Goal: Task Accomplishment & Management: Complete application form

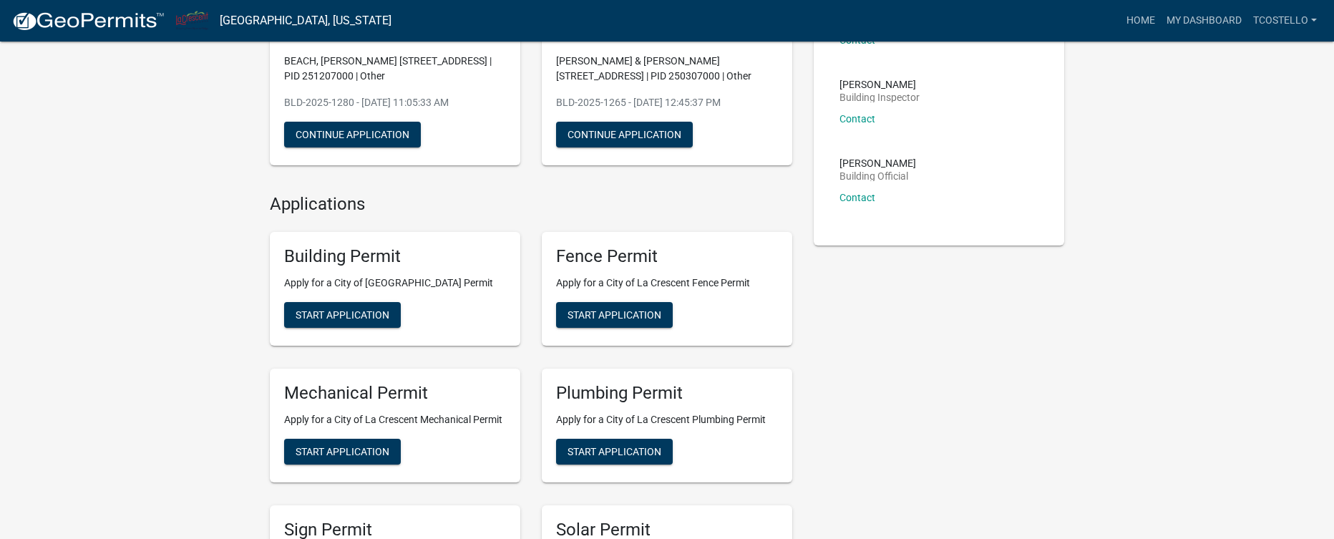
scroll to position [215, 0]
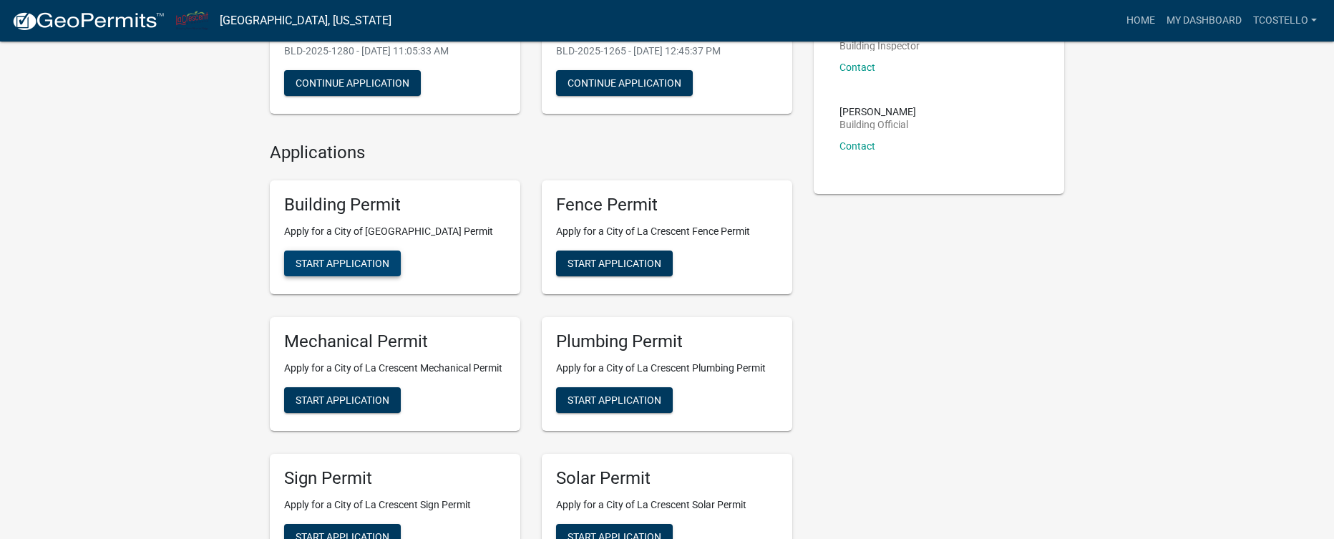
click at [355, 260] on span "Start Application" at bounding box center [343, 263] width 94 height 11
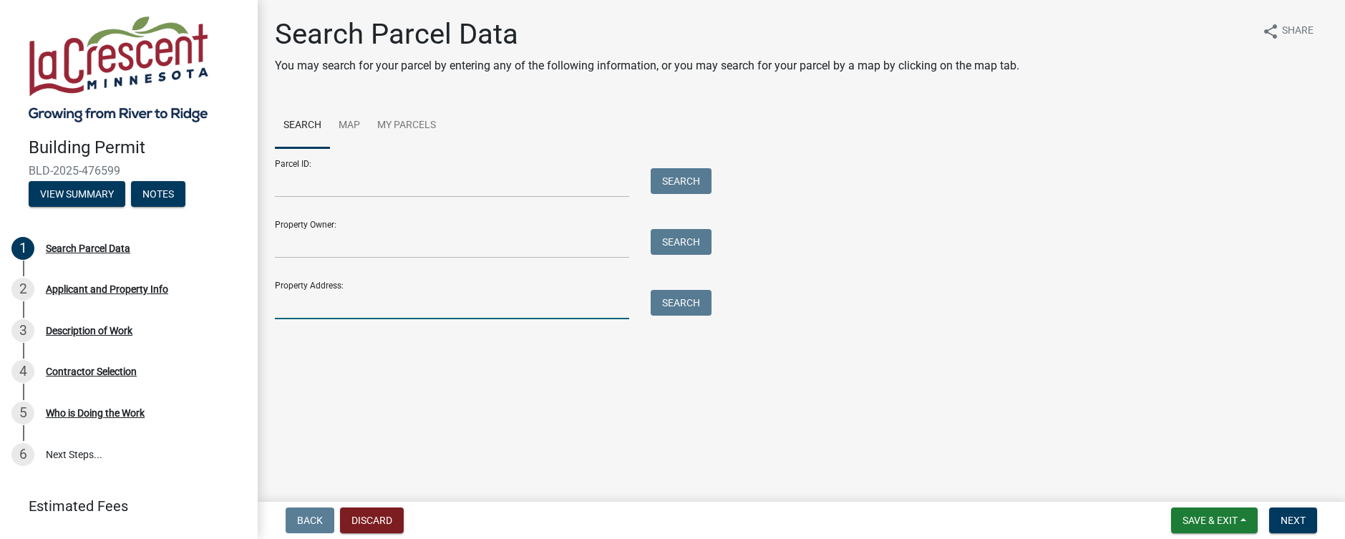
click at [362, 310] on input "Property Address:" at bounding box center [452, 304] width 354 height 29
click at [356, 312] on input "Property Address:" at bounding box center [452, 304] width 354 height 29
type input "[STREET_ADDRESS]"
click at [683, 301] on button "Search" at bounding box center [681, 303] width 61 height 26
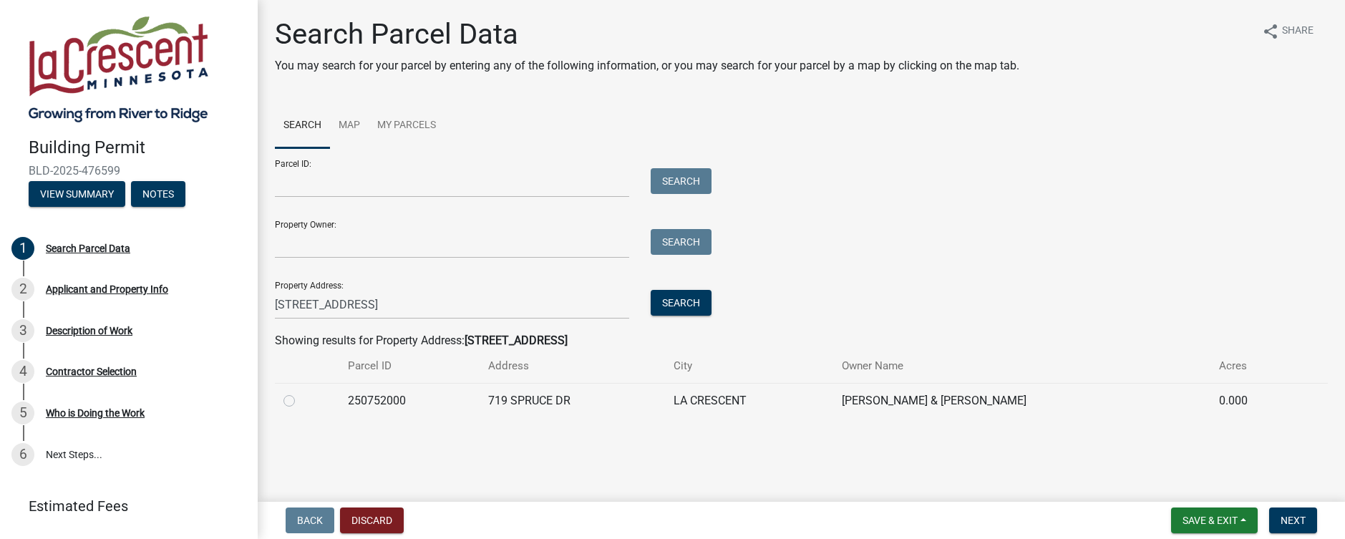
click at [301, 392] on label at bounding box center [301, 392] width 0 height 0
click at [301, 400] on input "radio" at bounding box center [305, 396] width 9 height 9
radio input "true"
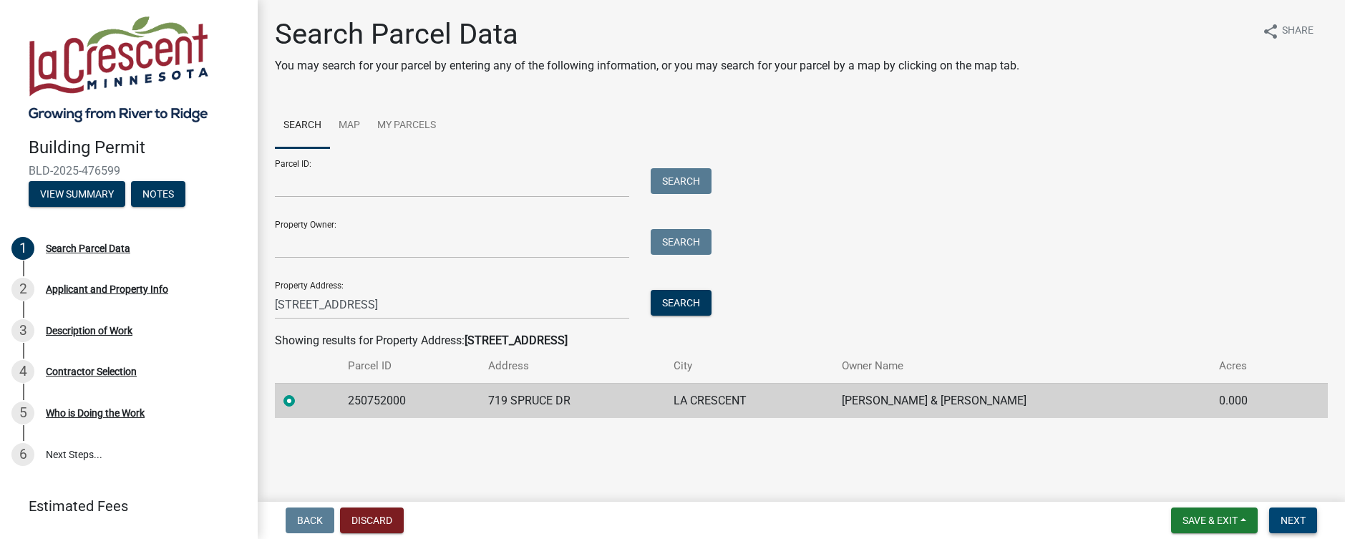
click at [1282, 511] on button "Next" at bounding box center [1293, 520] width 48 height 26
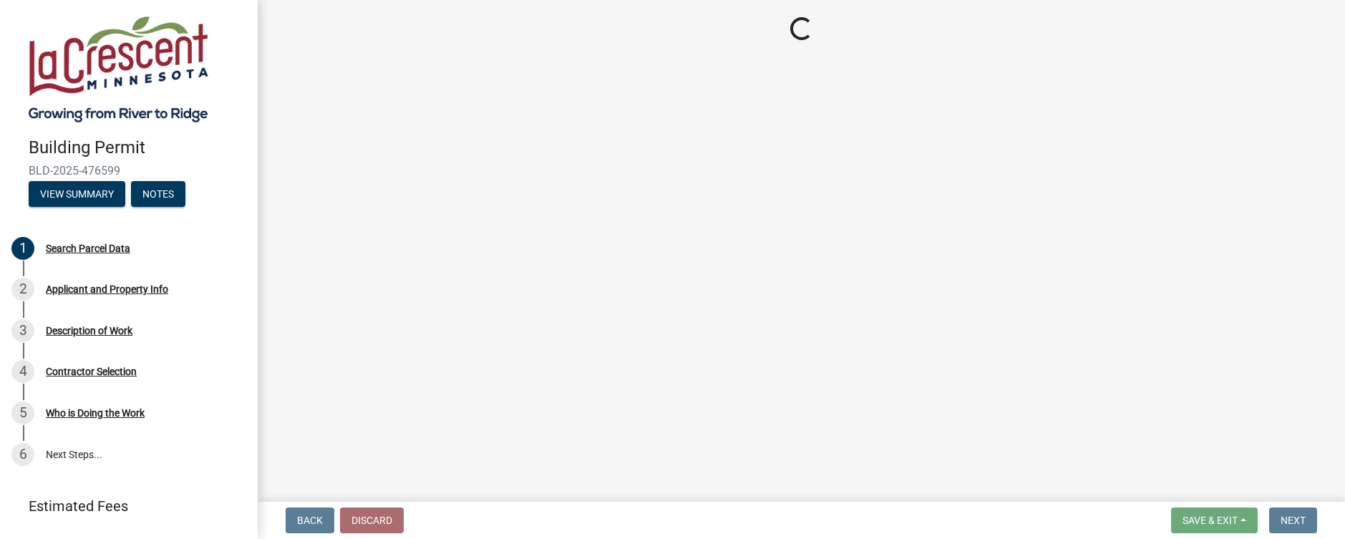
select select "e838c9e2-1e6e-4405-bddc-a3335cd38b08"
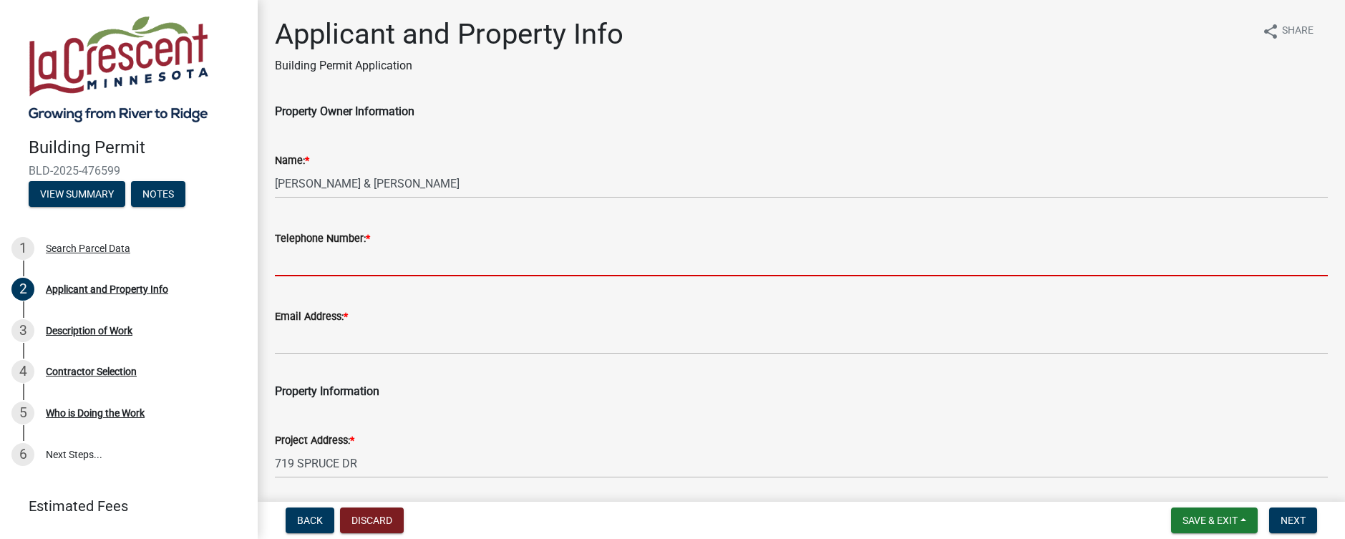
click at [350, 266] on input "Telephone Number: *" at bounding box center [801, 261] width 1053 height 29
paste input "[PHONE_NUMBER]"
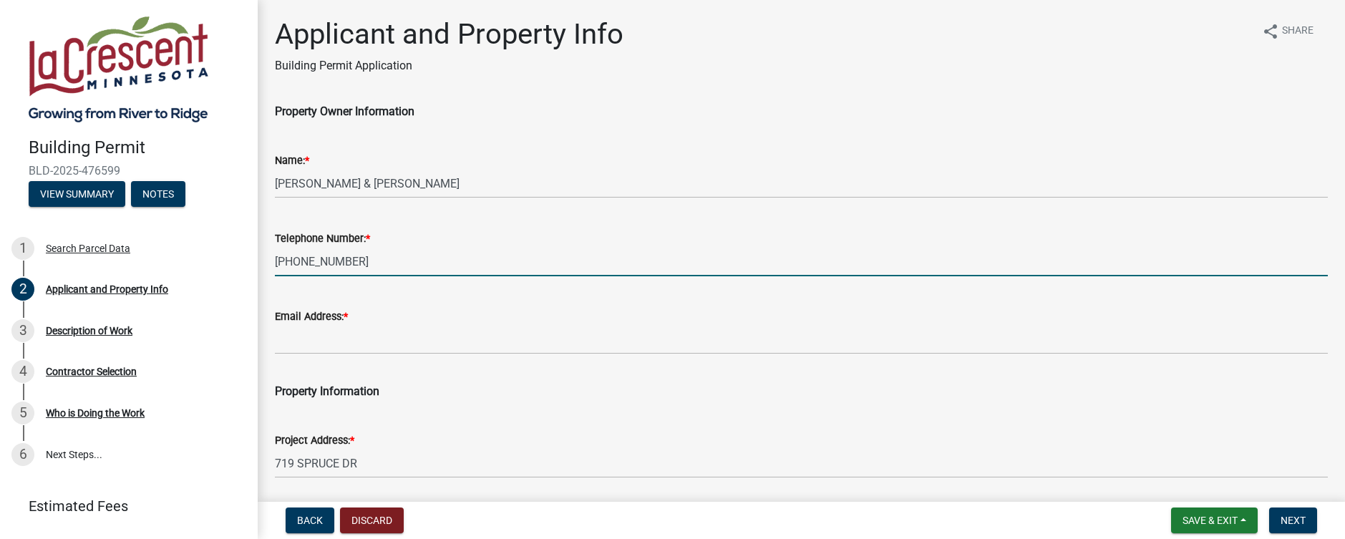
type input "[PHONE_NUMBER]"
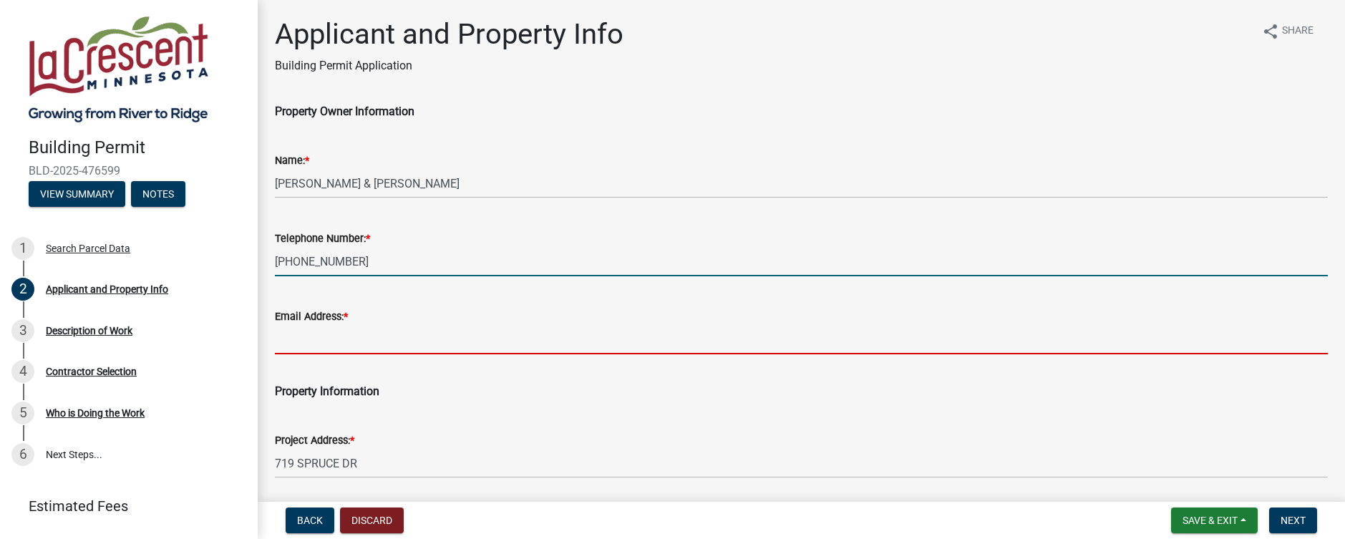
click at [329, 346] on input "Email Address: *" at bounding box center [801, 339] width 1053 height 29
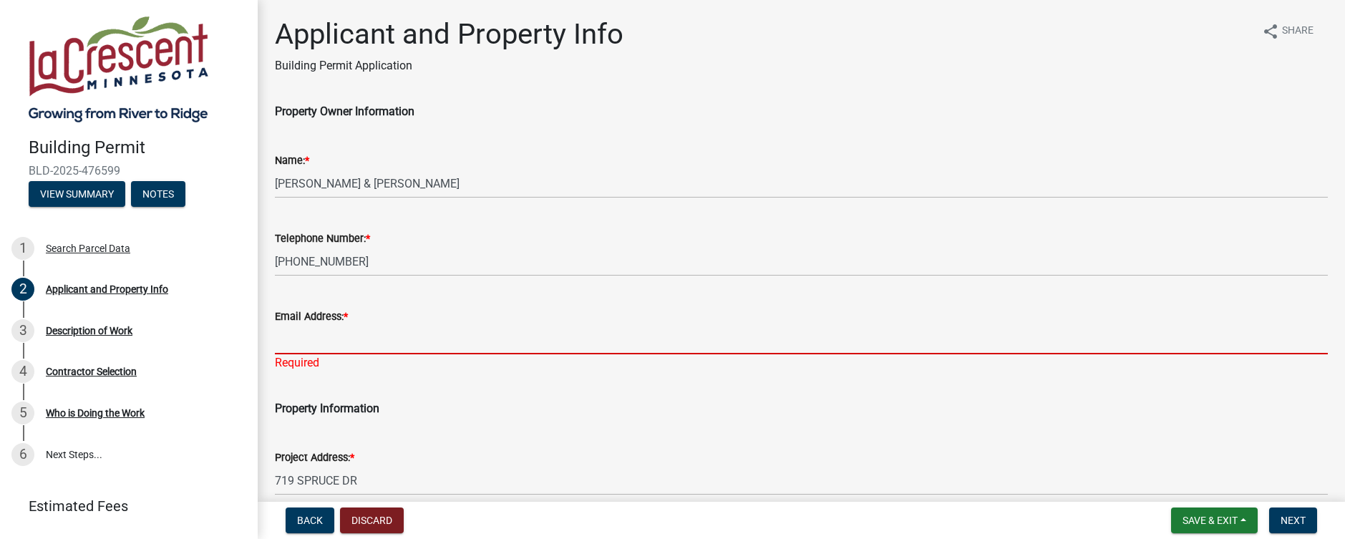
click at [364, 341] on input "Email Address: *" at bounding box center [801, 339] width 1053 height 29
paste input "[EMAIL_ADDRESS][DOMAIN_NAME]"
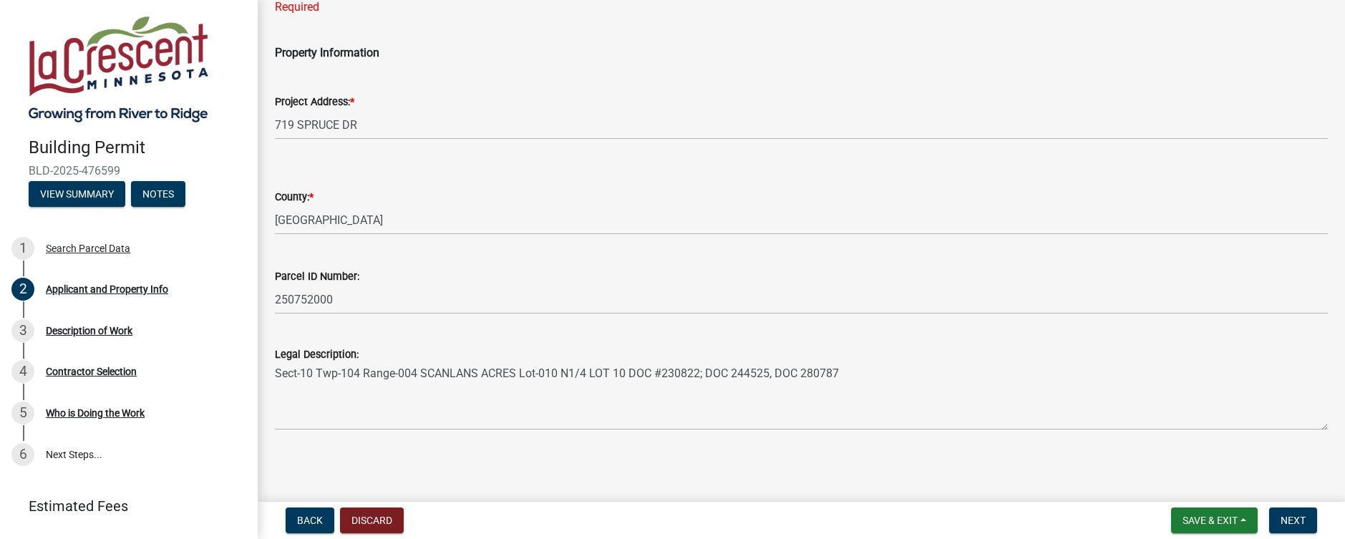
scroll to position [357, 0]
type input "[EMAIL_ADDRESS][DOMAIN_NAME]"
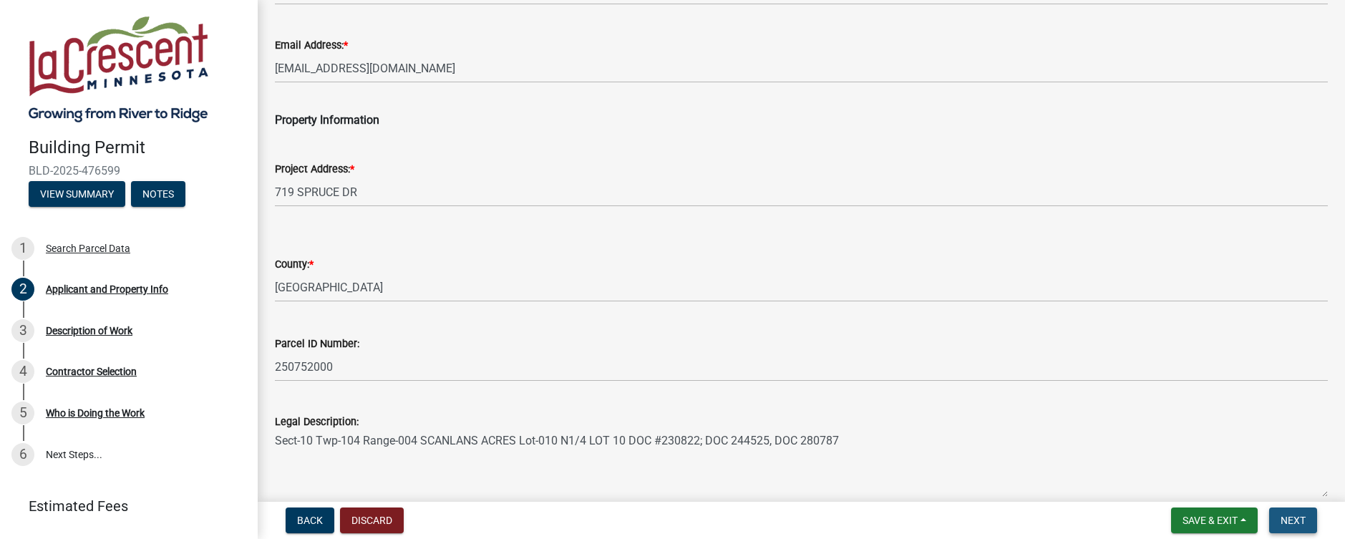
click at [1292, 516] on span "Next" at bounding box center [1293, 520] width 25 height 11
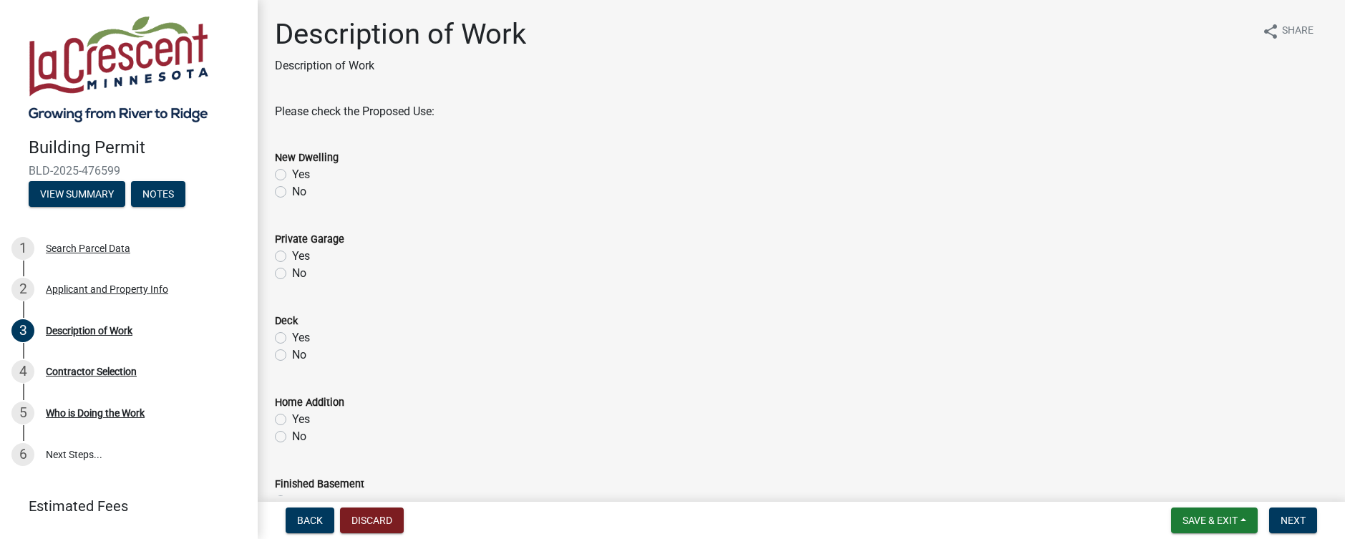
click at [291, 191] on div "No" at bounding box center [801, 191] width 1053 height 17
click at [292, 191] on label "No" at bounding box center [299, 191] width 14 height 17
click at [292, 191] on input "No" at bounding box center [296, 187] width 9 height 9
radio input "true"
click at [292, 274] on label "No" at bounding box center [299, 273] width 14 height 17
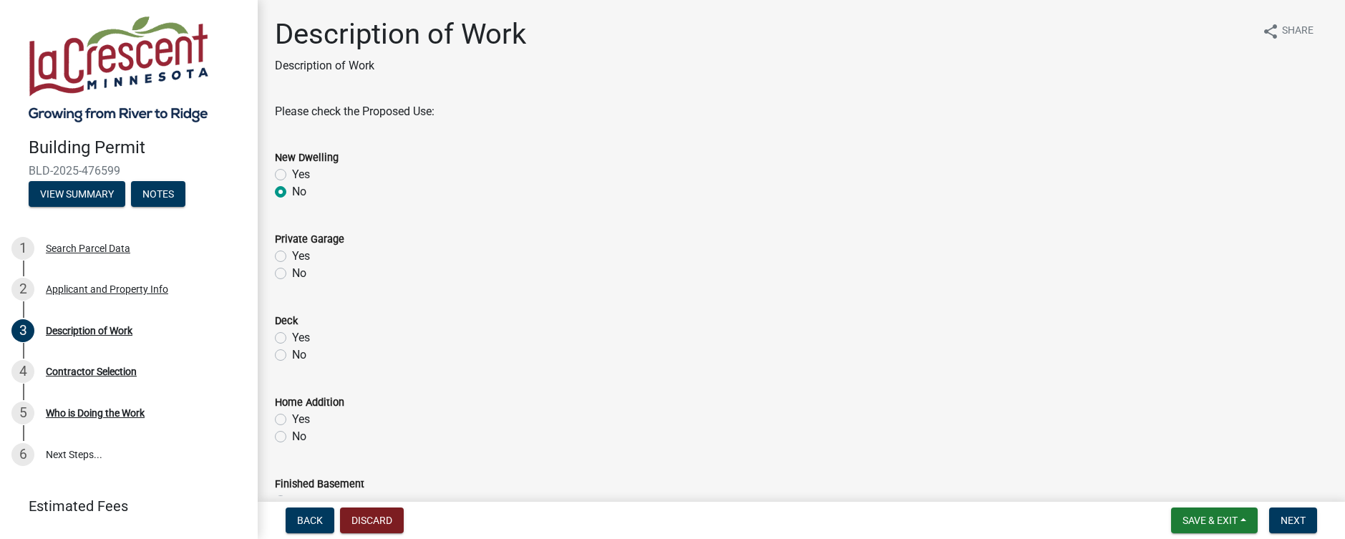
click at [292, 274] on input "No" at bounding box center [296, 269] width 9 height 9
radio input "true"
click at [292, 354] on label "No" at bounding box center [299, 354] width 14 height 17
click at [292, 354] on input "No" at bounding box center [296, 350] width 9 height 9
radio input "true"
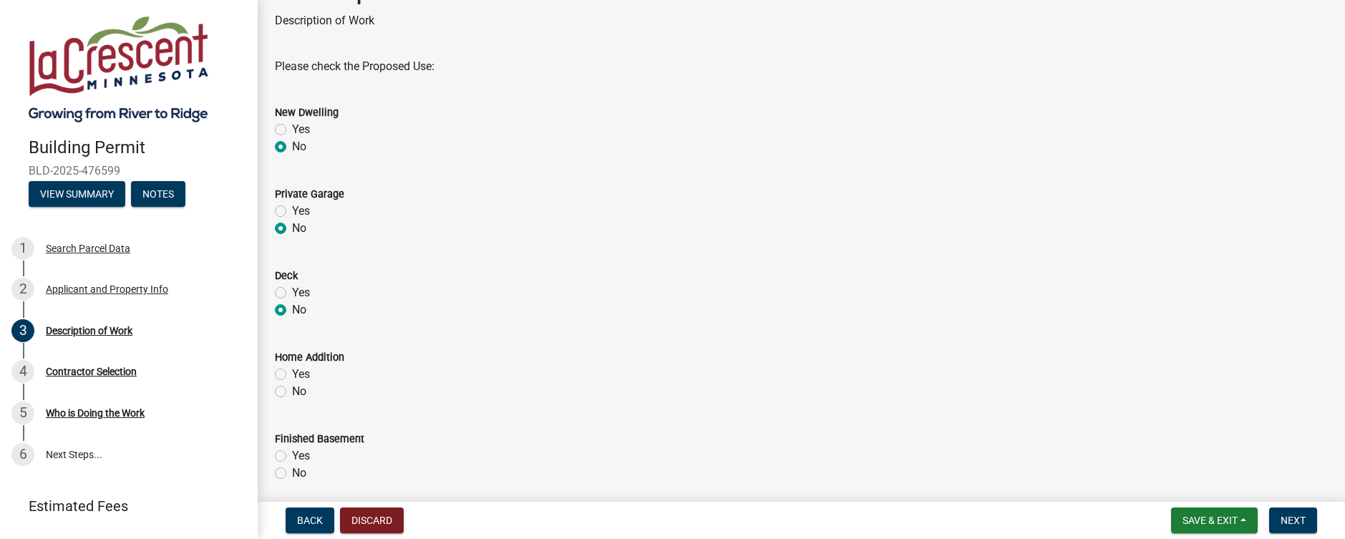
scroll to position [143, 0]
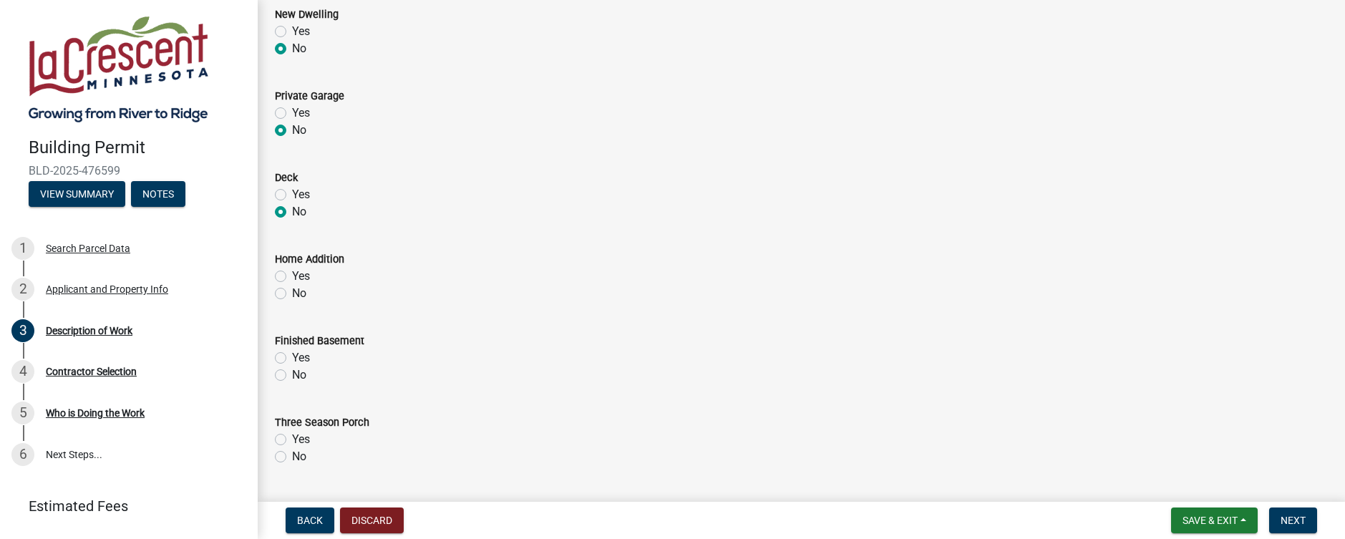
click at [292, 296] on label "No" at bounding box center [299, 293] width 14 height 17
click at [292, 294] on input "No" at bounding box center [296, 289] width 9 height 9
radio input "true"
click at [292, 374] on label "No" at bounding box center [299, 374] width 14 height 17
click at [292, 374] on input "No" at bounding box center [296, 370] width 9 height 9
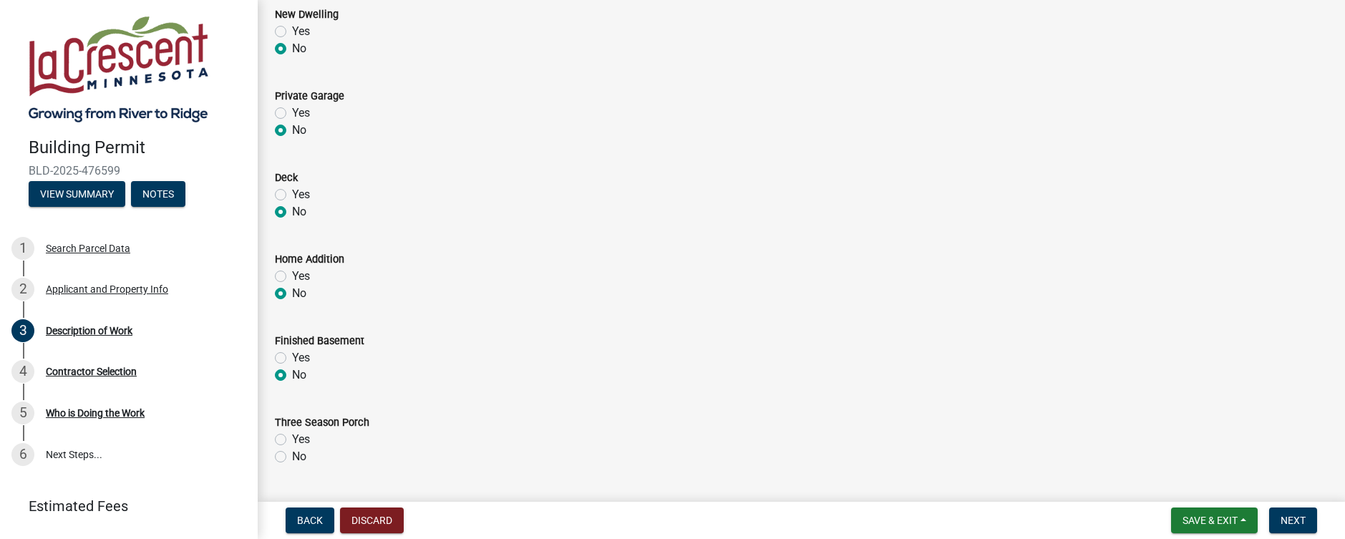
radio input "true"
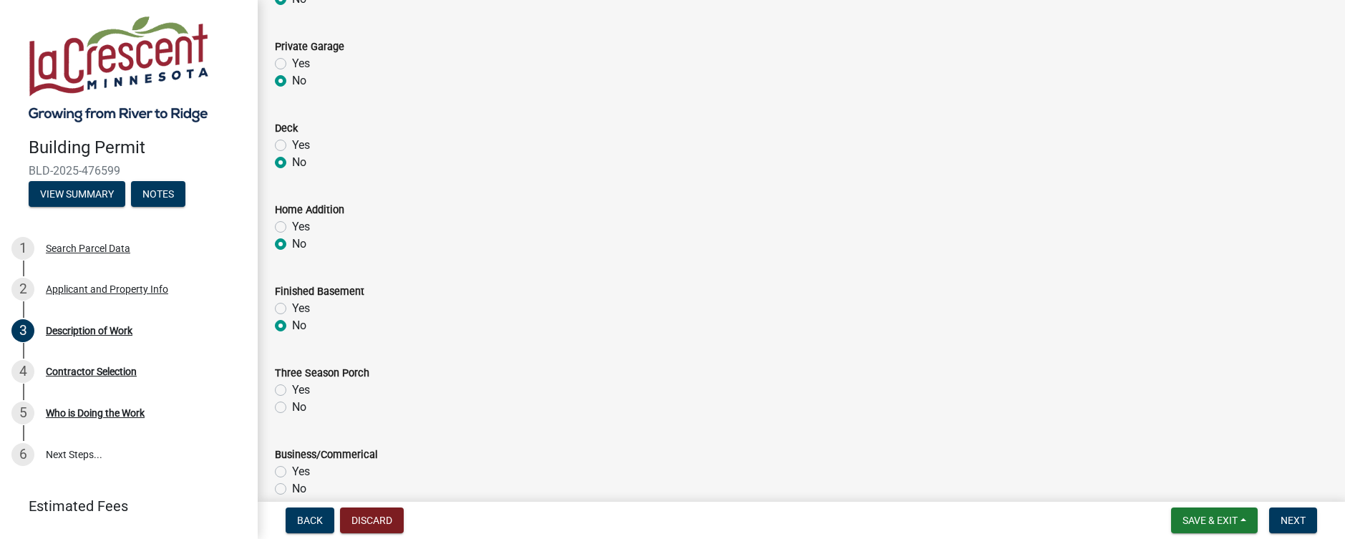
scroll to position [286, 0]
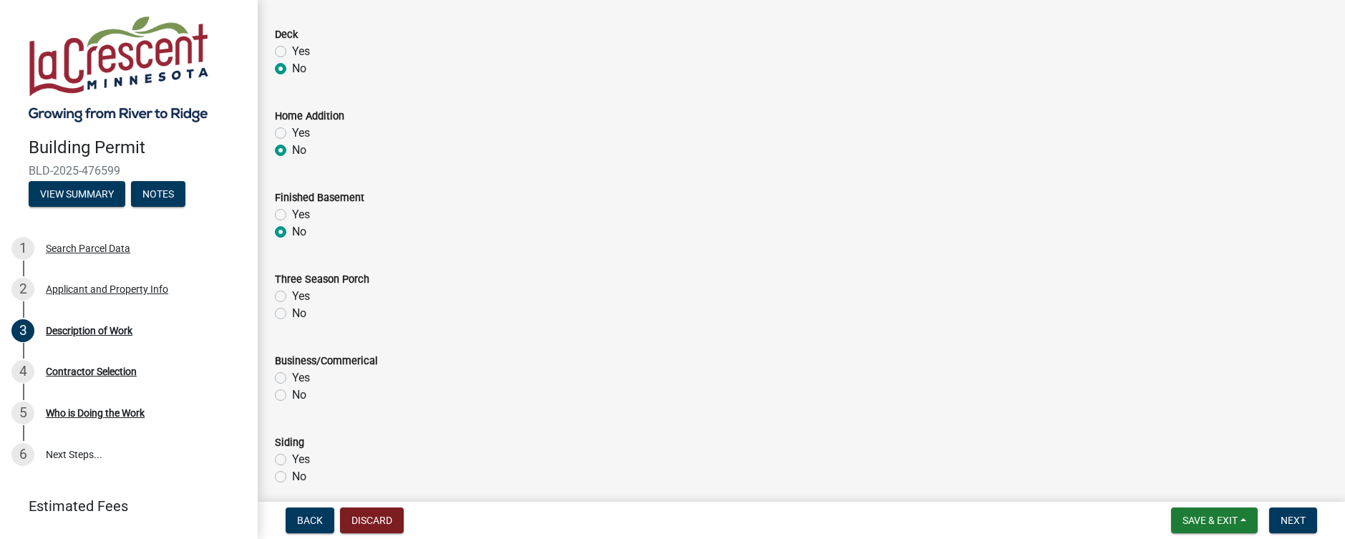
click at [292, 314] on label "No" at bounding box center [299, 313] width 14 height 17
click at [292, 314] on input "No" at bounding box center [296, 309] width 9 height 9
radio input "true"
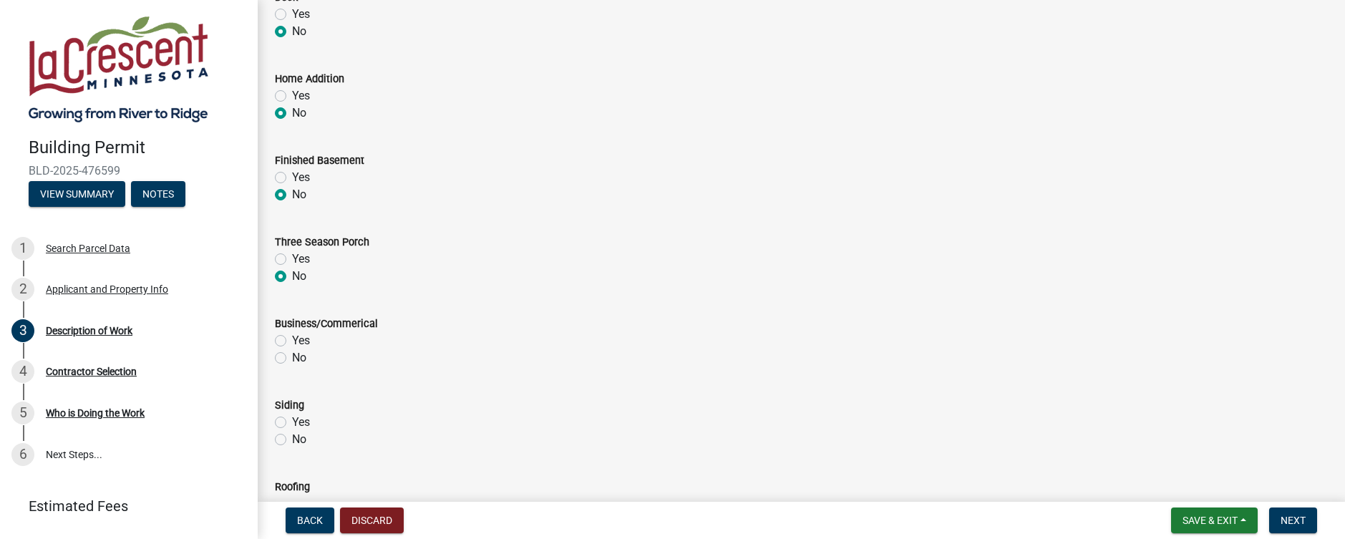
scroll to position [358, 0]
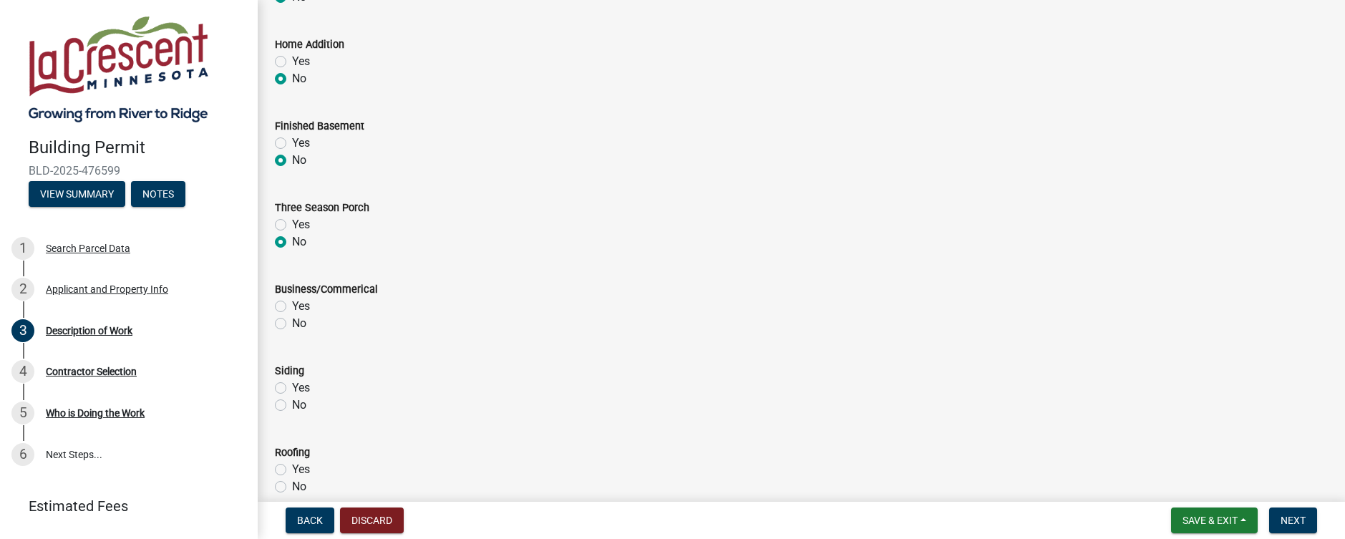
click at [292, 322] on label "No" at bounding box center [299, 323] width 14 height 17
click at [292, 322] on input "No" at bounding box center [296, 319] width 9 height 9
radio input "true"
click at [292, 401] on label "No" at bounding box center [299, 405] width 14 height 17
click at [292, 401] on input "No" at bounding box center [296, 401] width 9 height 9
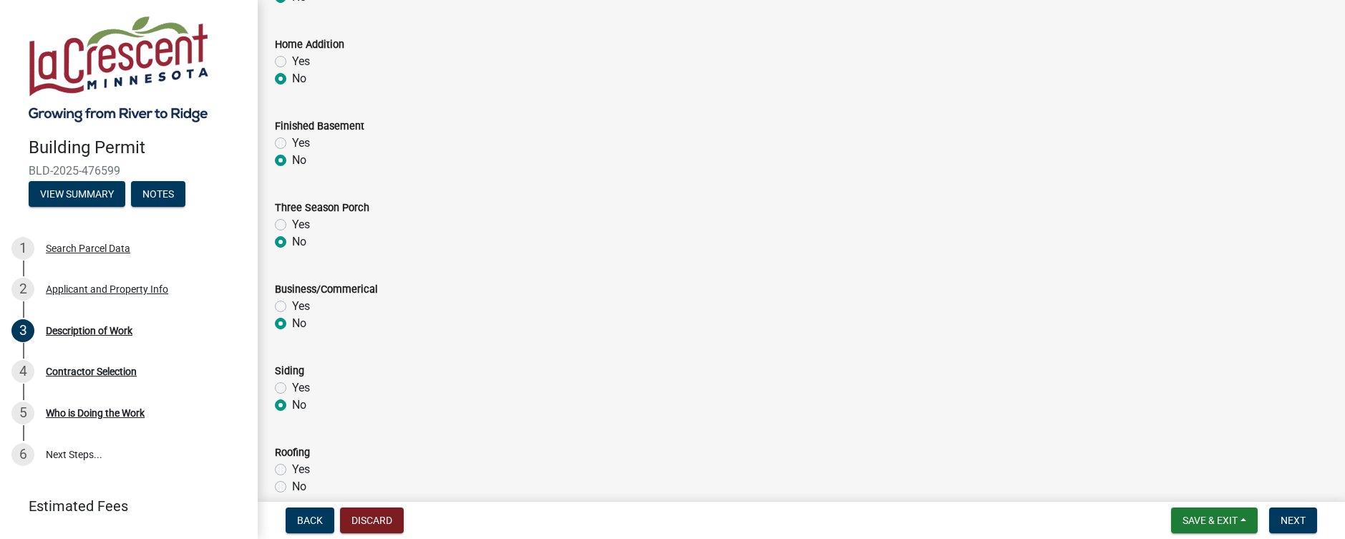
radio input "true"
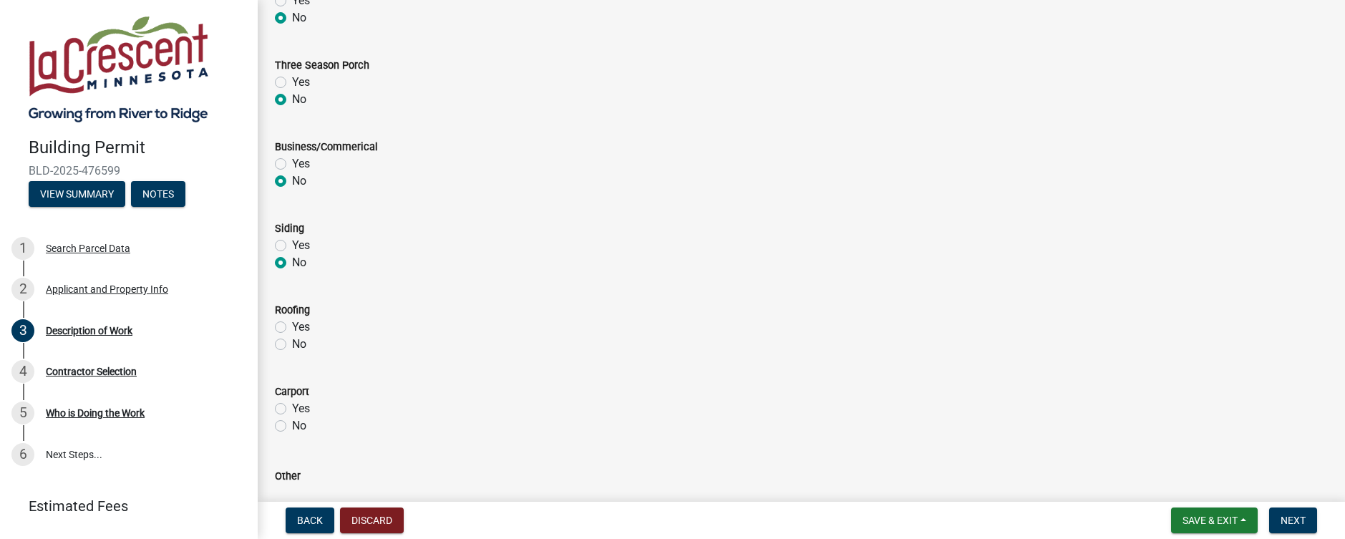
scroll to position [501, 0]
click at [292, 347] on label "No" at bounding box center [299, 343] width 14 height 17
click at [292, 344] on input "No" at bounding box center [296, 339] width 9 height 9
radio input "true"
click at [292, 428] on label "No" at bounding box center [299, 425] width 14 height 17
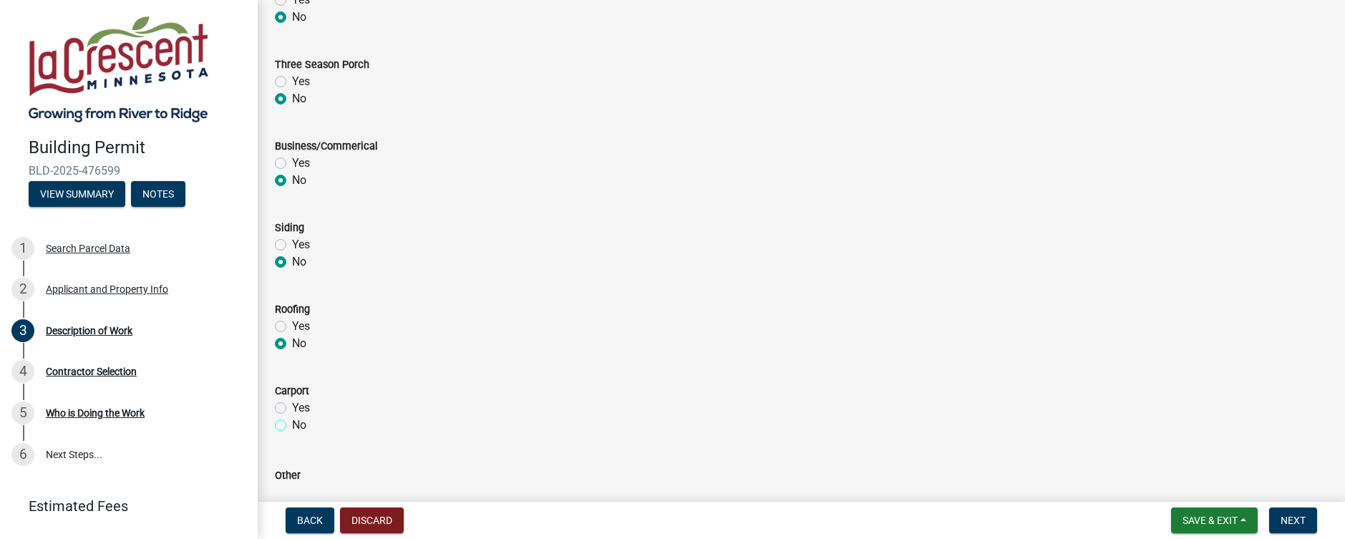
click at [292, 426] on input "No" at bounding box center [296, 421] width 9 height 9
radio input "true"
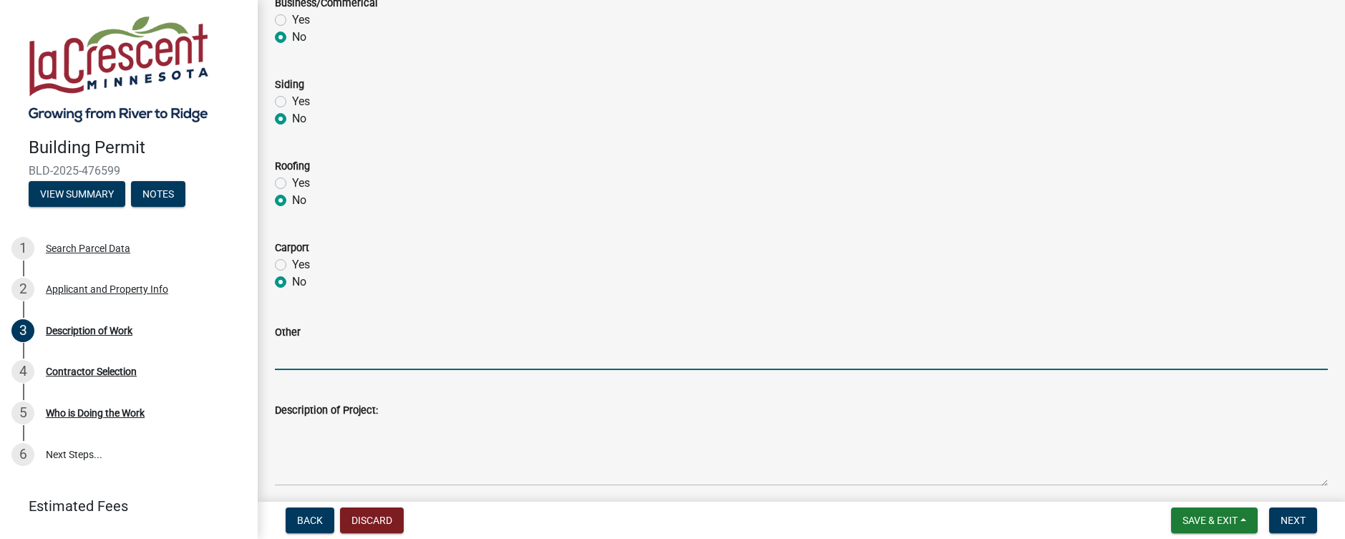
click at [296, 354] on input "Other" at bounding box center [801, 355] width 1053 height 29
type input "Window Replacement"
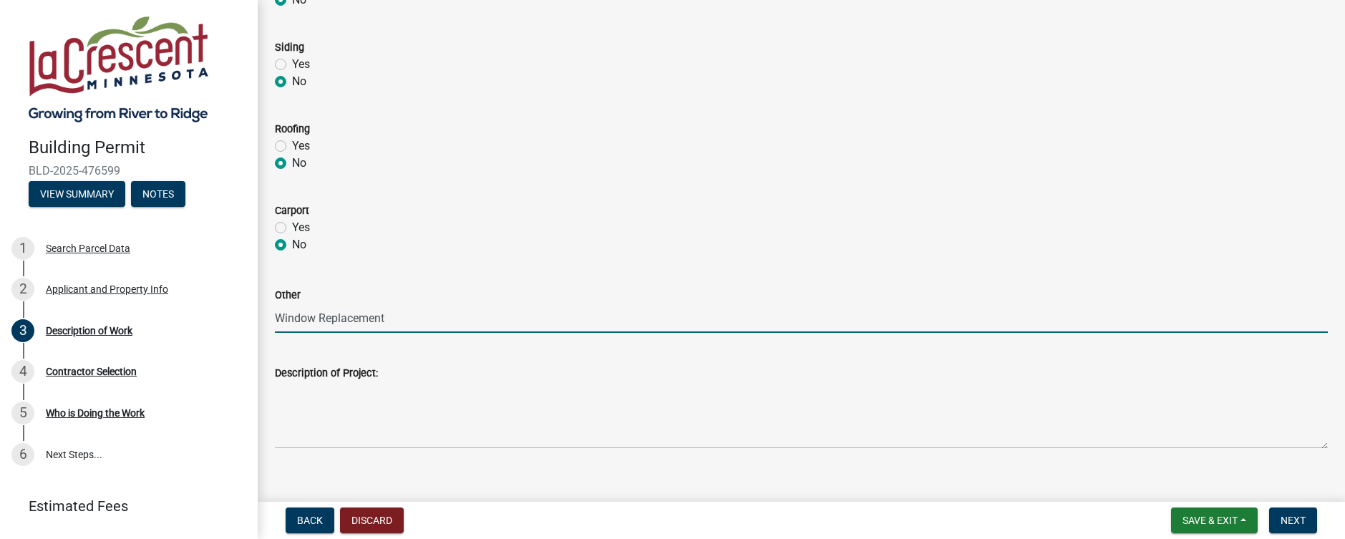
scroll to position [701, 0]
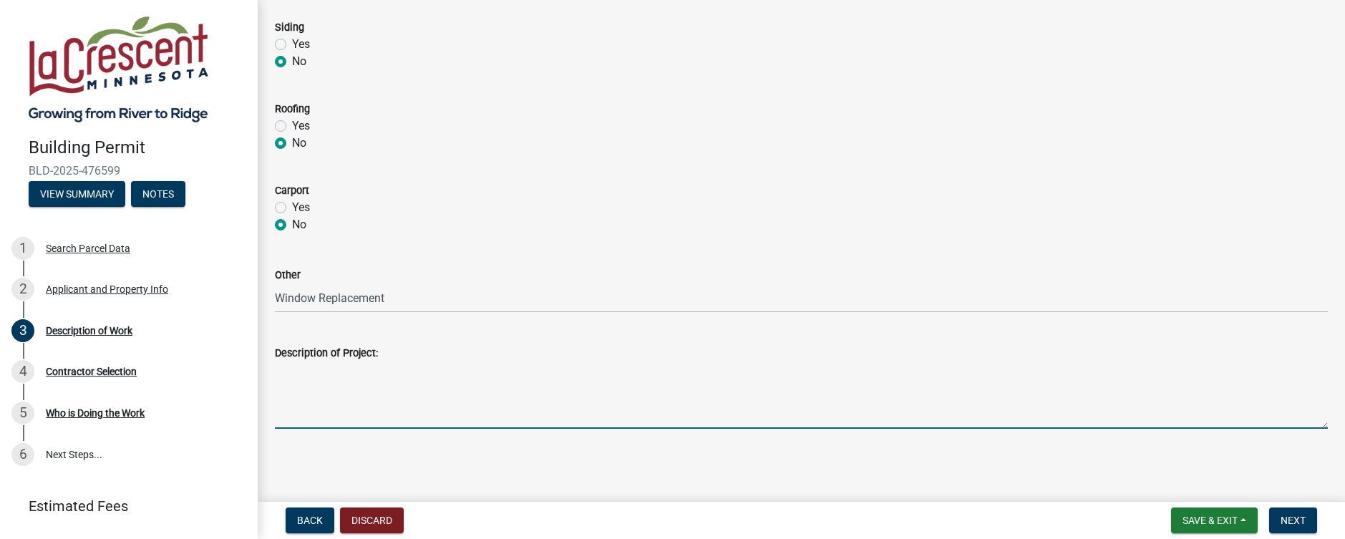
click at [396, 378] on textarea "Description of Project:" at bounding box center [801, 394] width 1053 height 67
type textarea "Replace 7 Insert Windows"
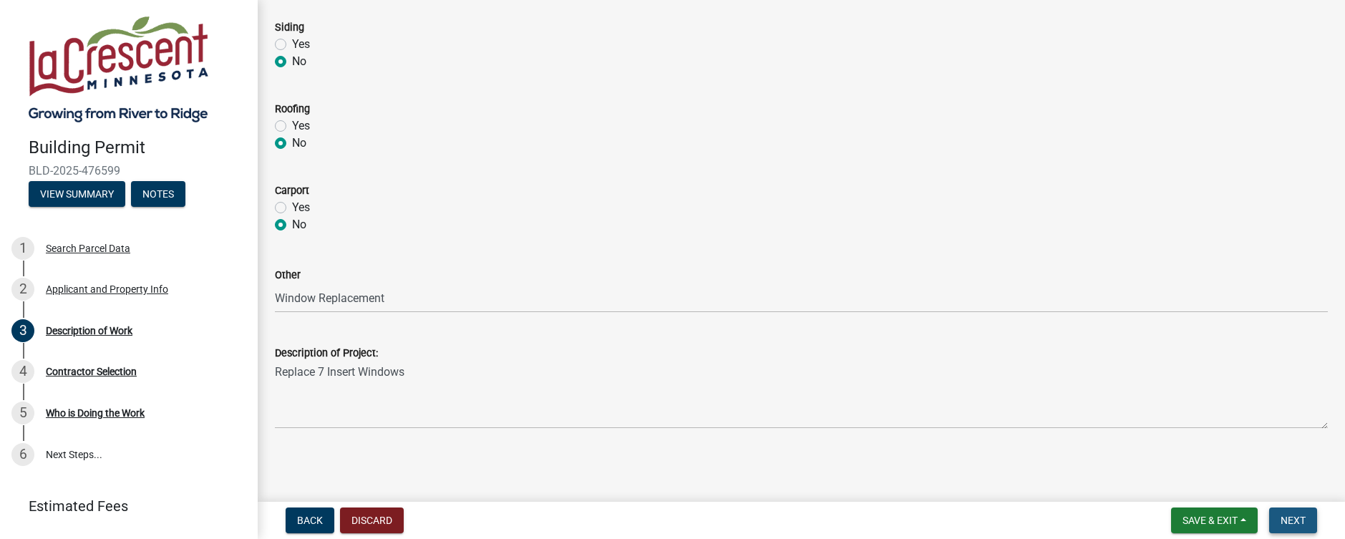
click at [1292, 524] on span "Next" at bounding box center [1293, 520] width 25 height 11
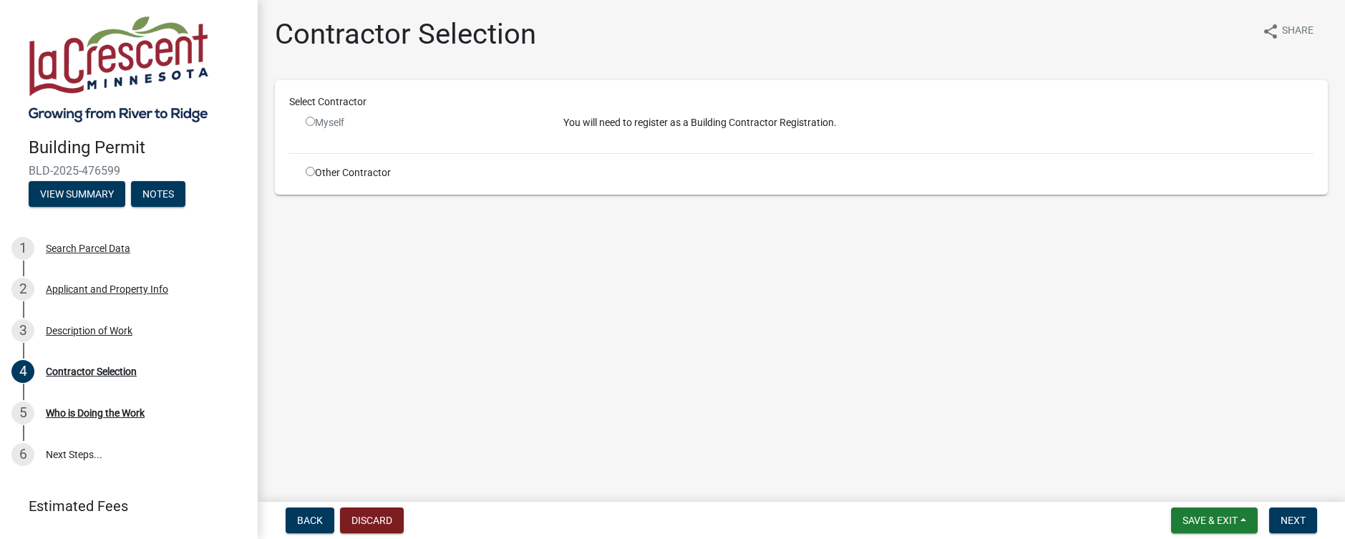
click at [310, 174] on input "radio" at bounding box center [310, 171] width 9 height 9
radio input "true"
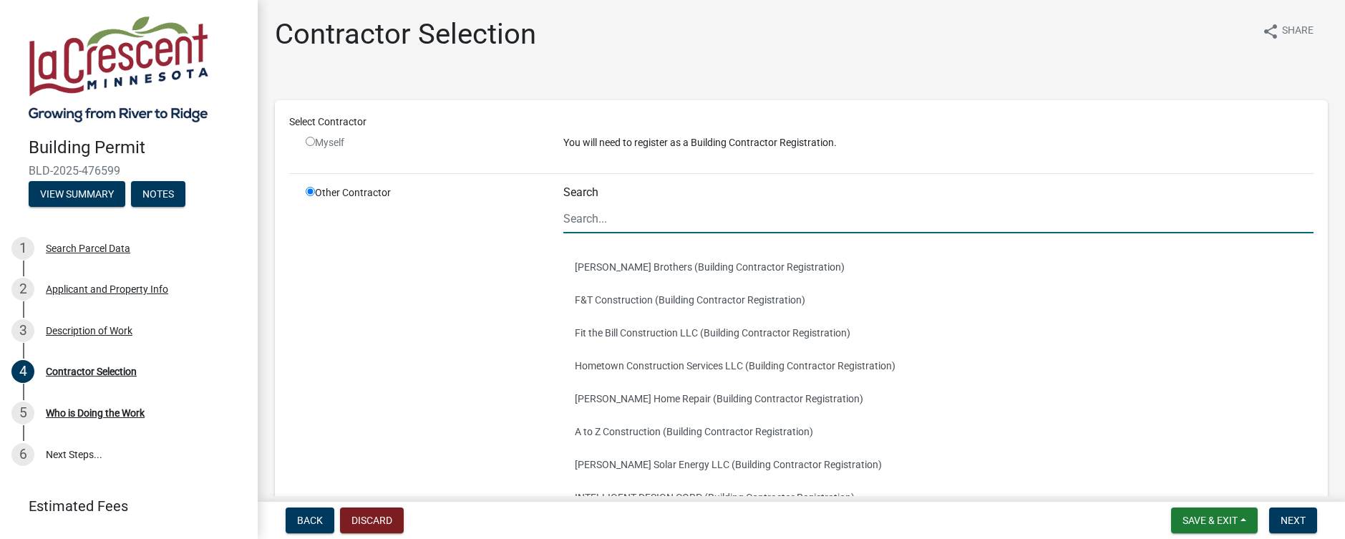
click at [598, 226] on input "Search" at bounding box center [938, 218] width 751 height 29
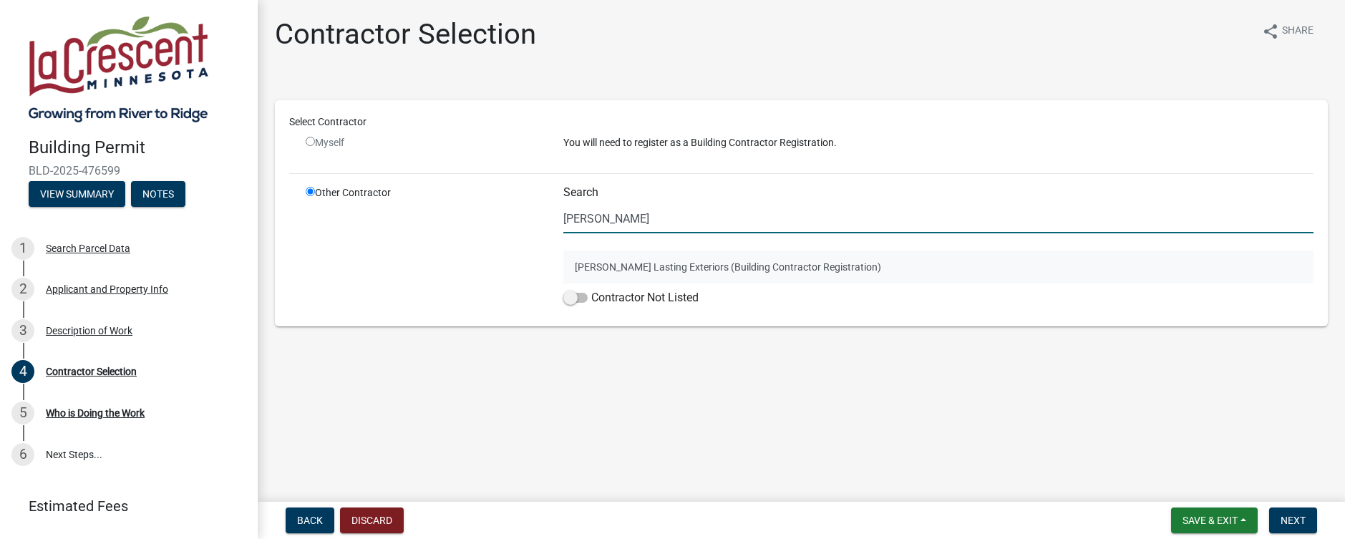
type input "[PERSON_NAME]"
click at [591, 273] on button "[PERSON_NAME] Lasting Exteriors (Building Contractor Registration)" at bounding box center [938, 267] width 751 height 33
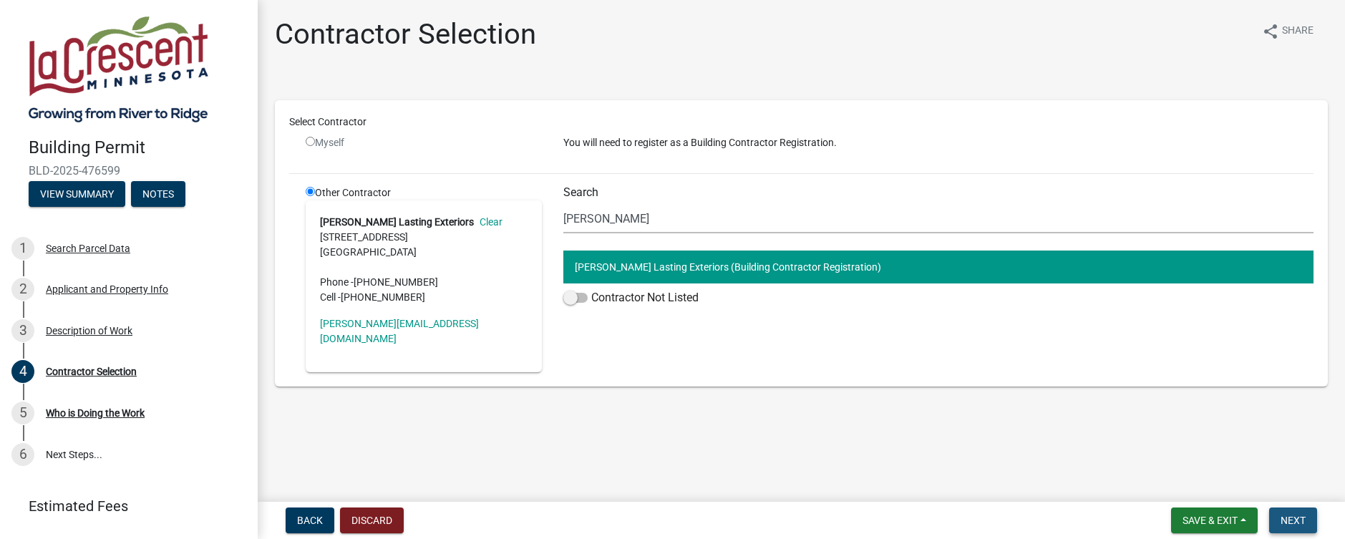
click at [1295, 513] on button "Next" at bounding box center [1293, 520] width 48 height 26
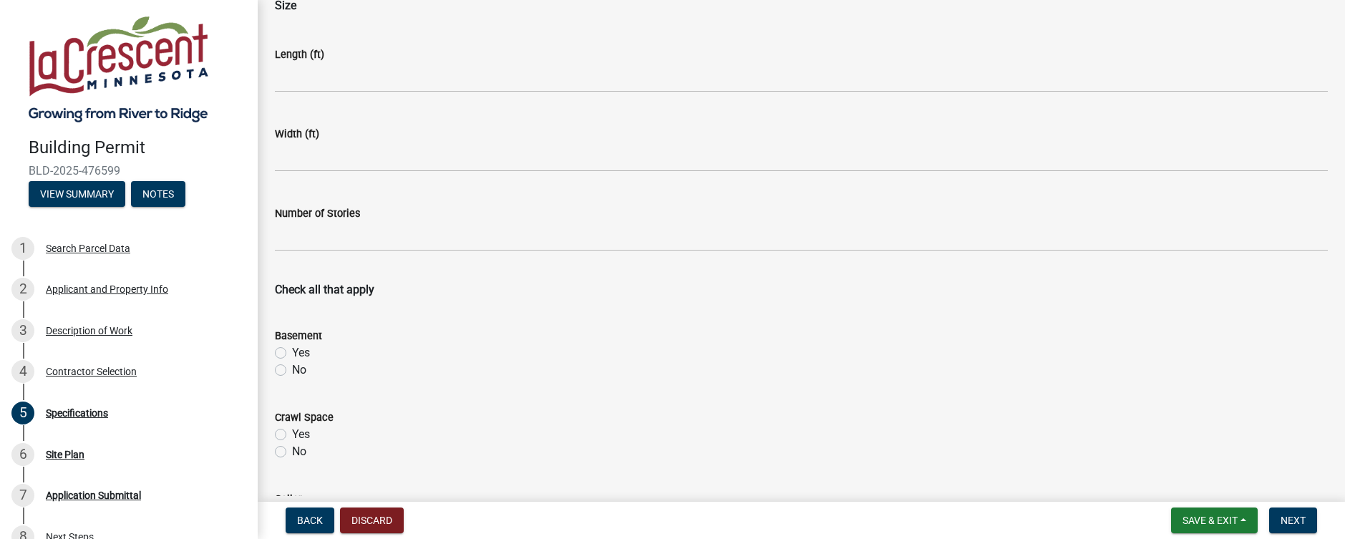
scroll to position [286, 0]
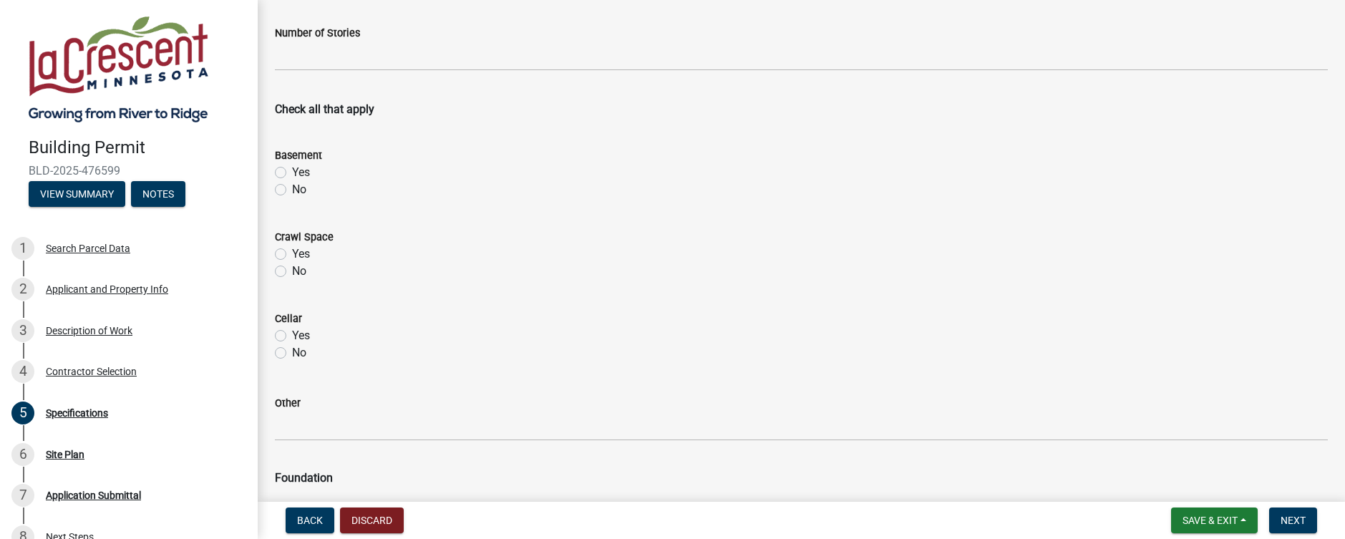
click at [292, 193] on label "No" at bounding box center [299, 189] width 14 height 17
click at [292, 190] on input "No" at bounding box center [296, 185] width 9 height 9
radio input "true"
click at [292, 273] on label "No" at bounding box center [299, 271] width 14 height 17
click at [292, 272] on input "No" at bounding box center [296, 267] width 9 height 9
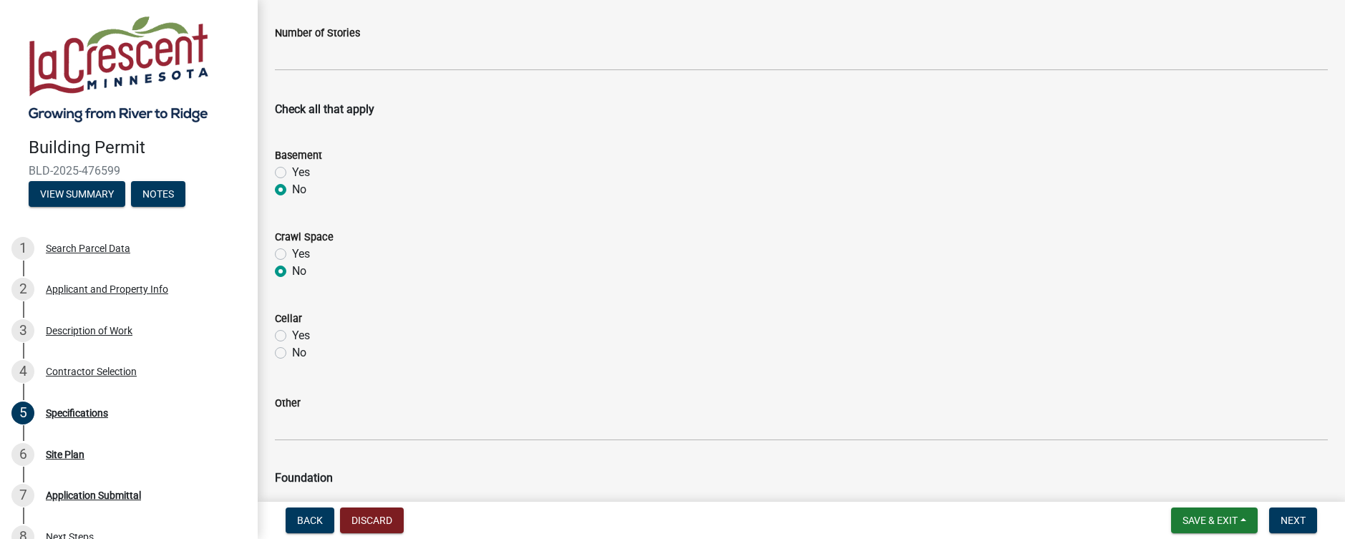
radio input "true"
click at [292, 350] on label "No" at bounding box center [299, 352] width 14 height 17
click at [292, 350] on input "No" at bounding box center [296, 348] width 9 height 9
radio input "true"
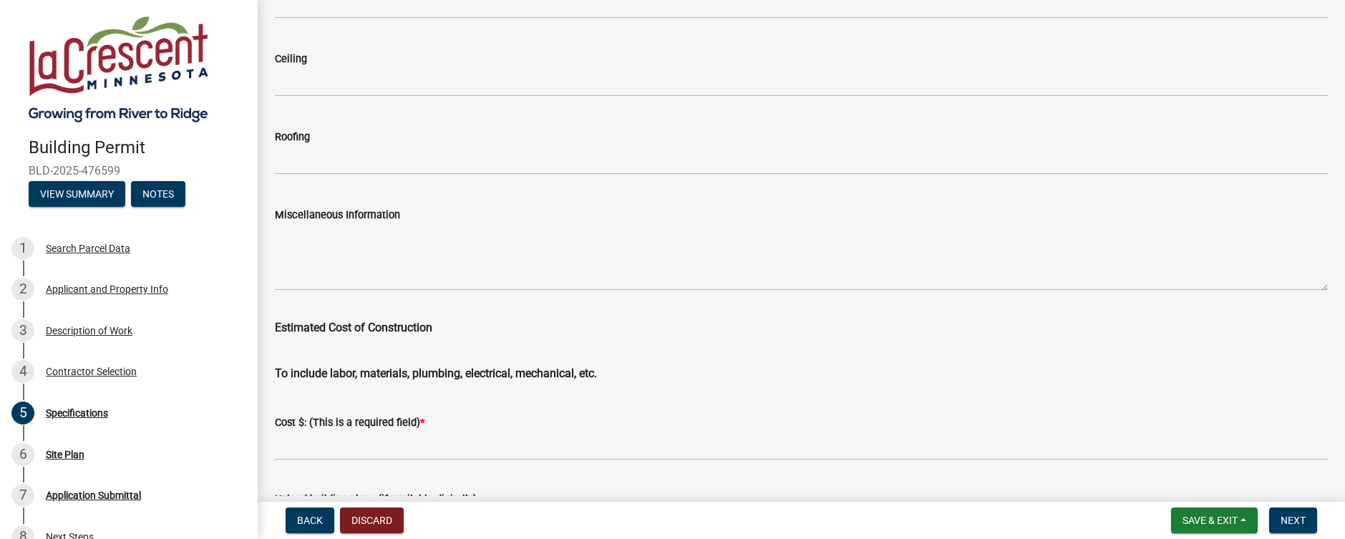
scroll to position [2364, 0]
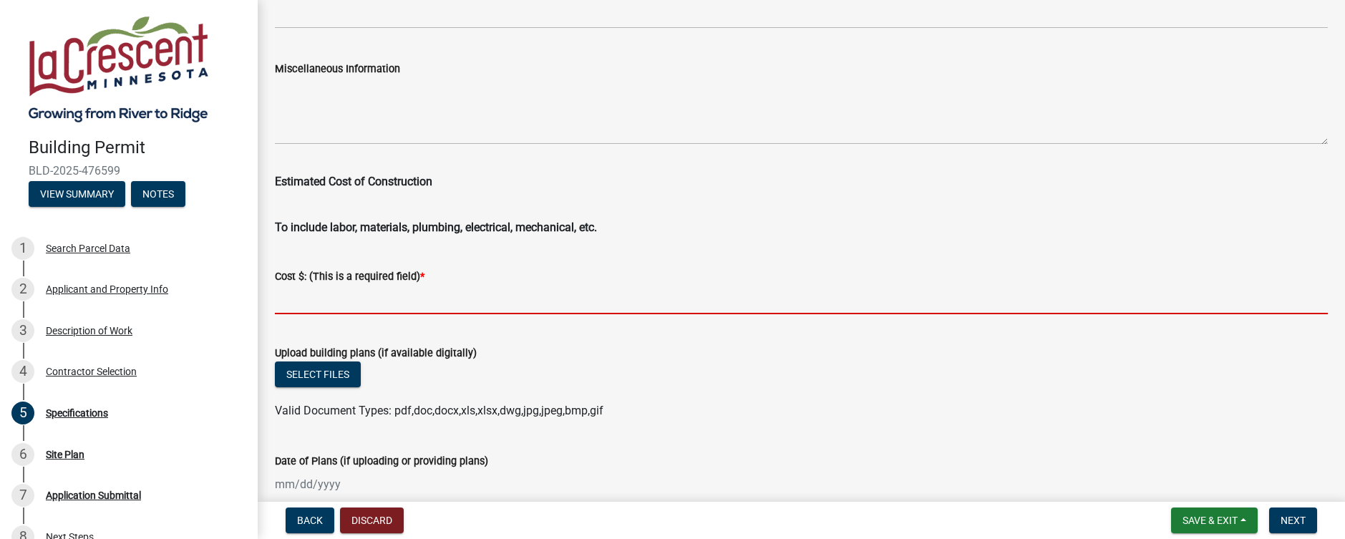
click at [364, 289] on input "text" at bounding box center [801, 299] width 1053 height 29
paste input "$17,611.00"
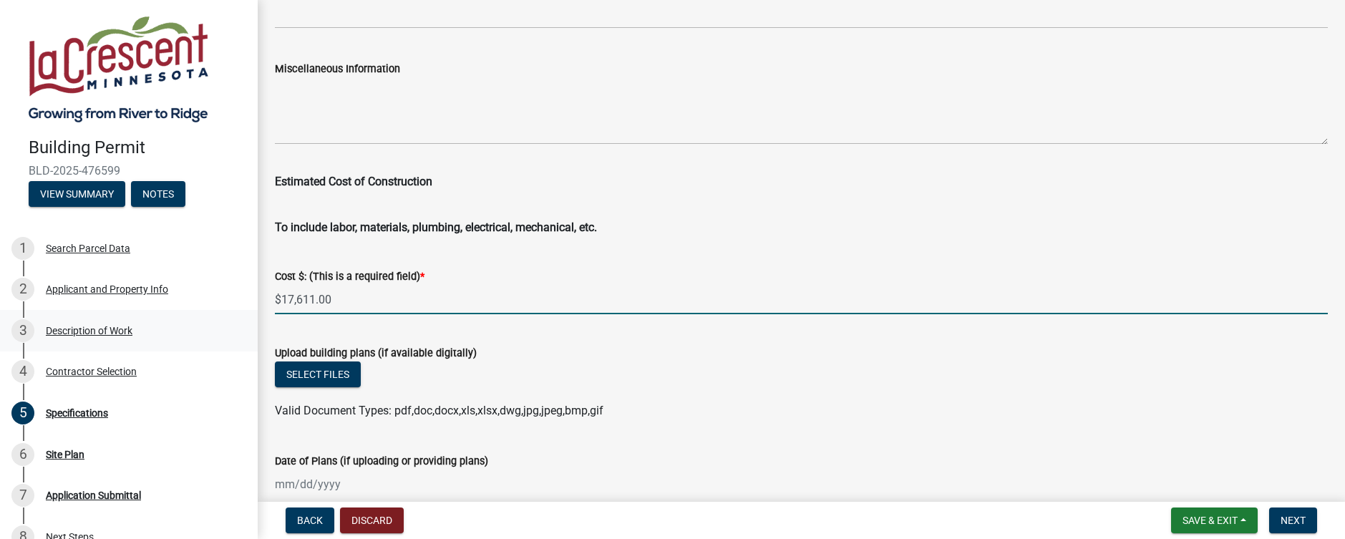
type input "17611"
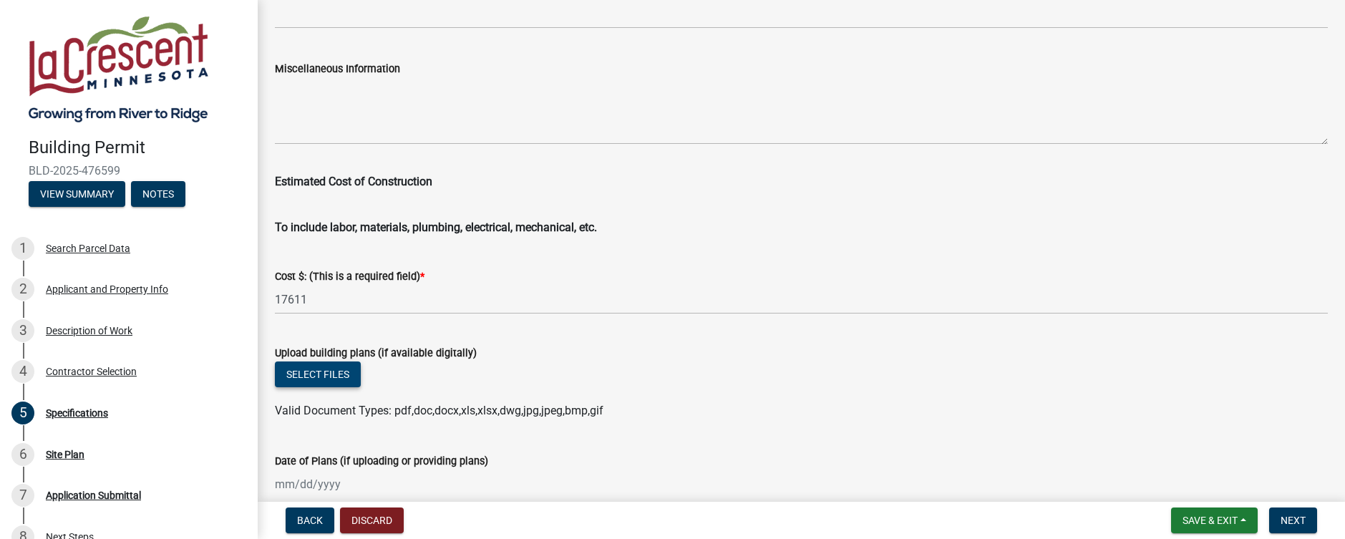
click at [291, 377] on button "Select files" at bounding box center [318, 374] width 86 height 26
click at [321, 379] on button "Select files" at bounding box center [318, 374] width 86 height 26
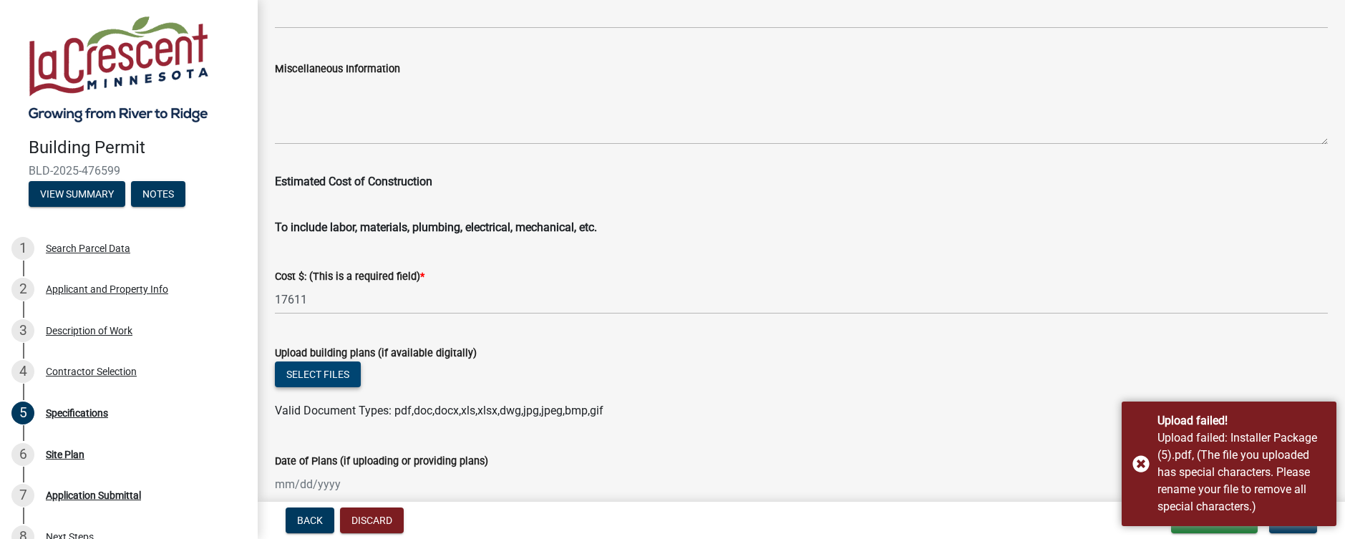
scroll to position [2436, 0]
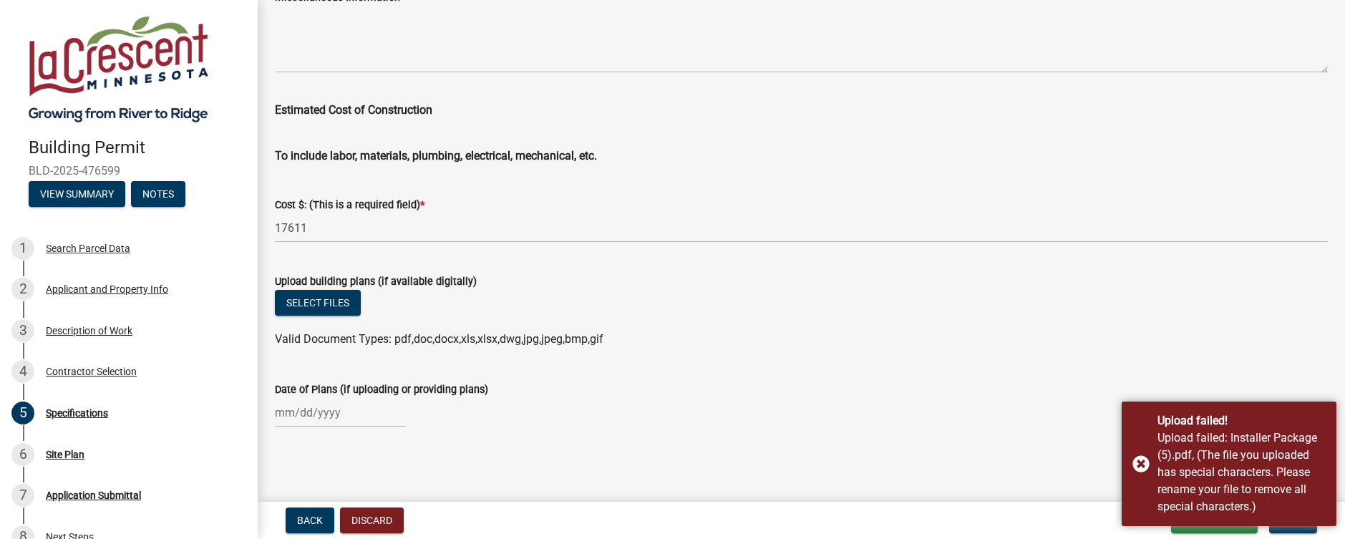
click at [312, 417] on div at bounding box center [340, 412] width 131 height 29
select select "9"
select select "2025"
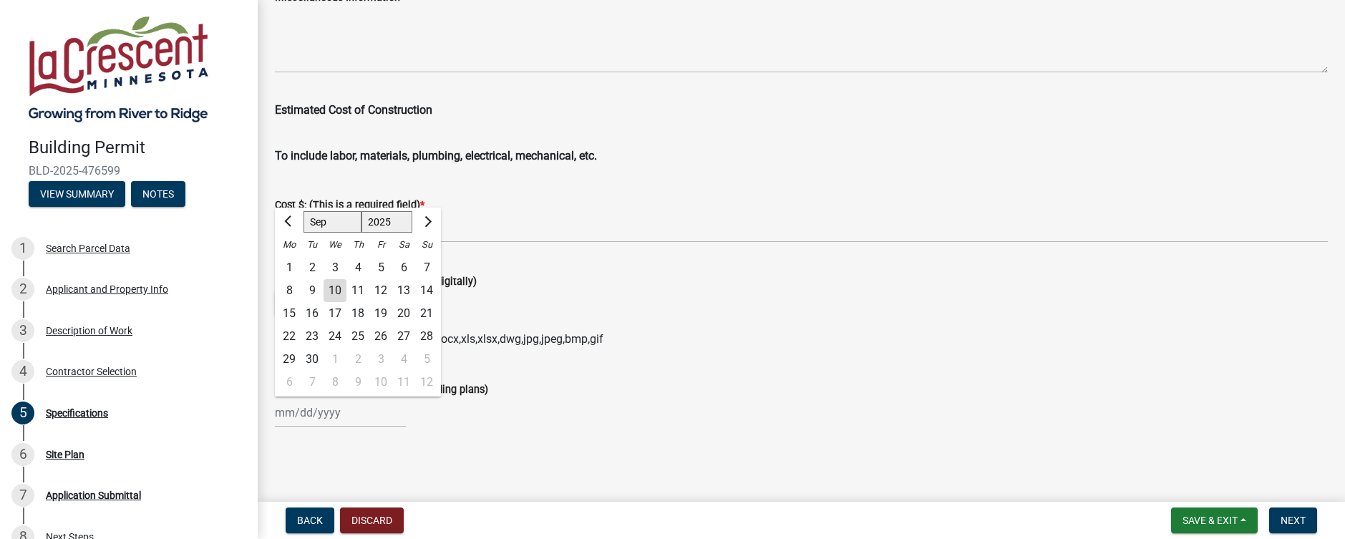
click at [358, 286] on div "11" at bounding box center [357, 290] width 23 height 23
type input "[DATE]"
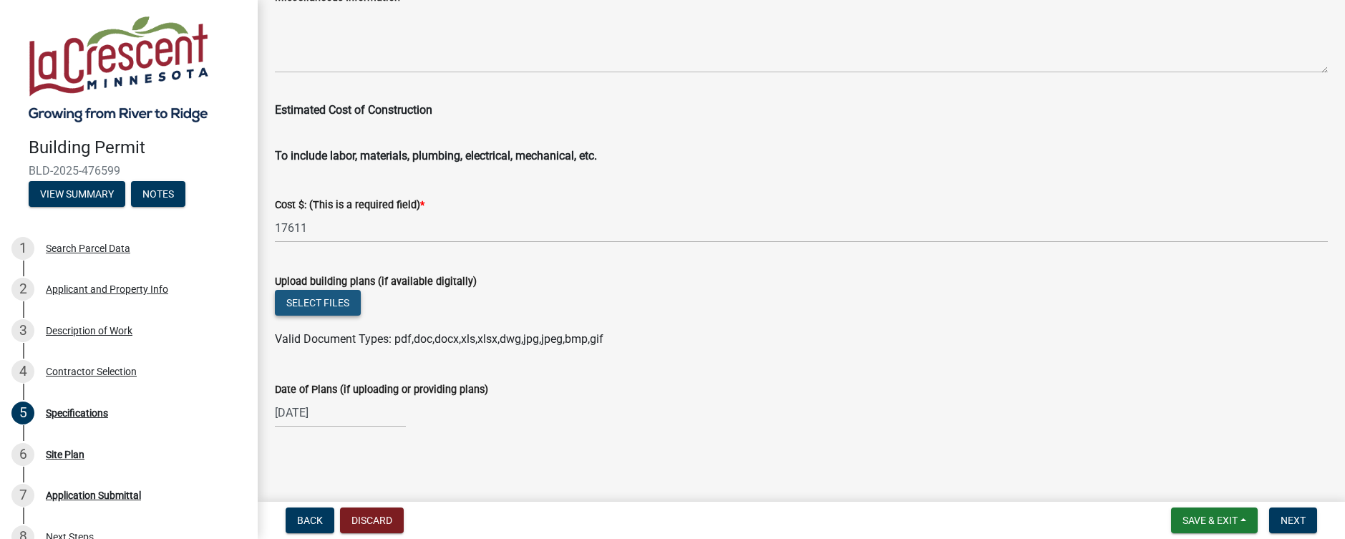
click at [324, 311] on button "Select files" at bounding box center [318, 303] width 86 height 26
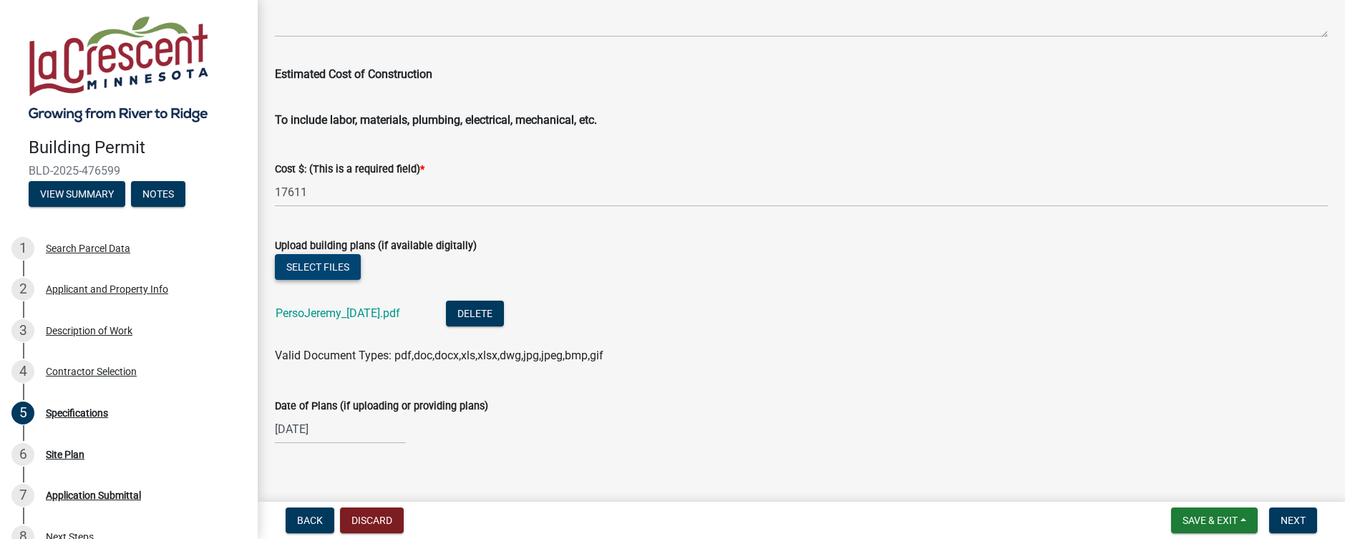
scroll to position [2488, 0]
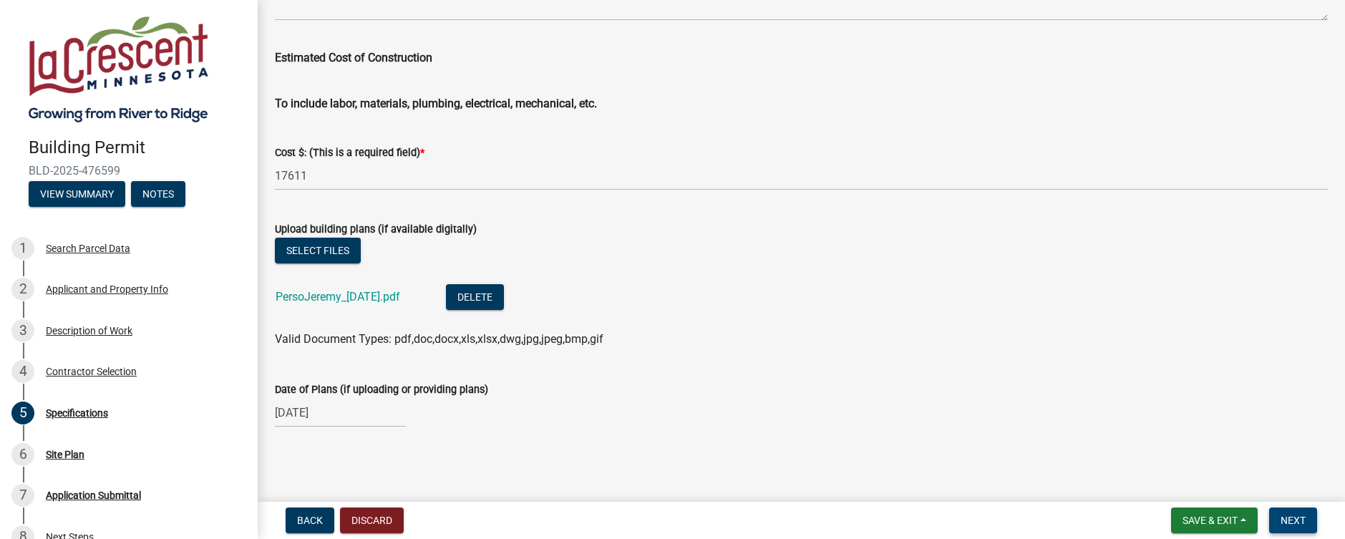
click at [1286, 518] on span "Next" at bounding box center [1293, 520] width 25 height 11
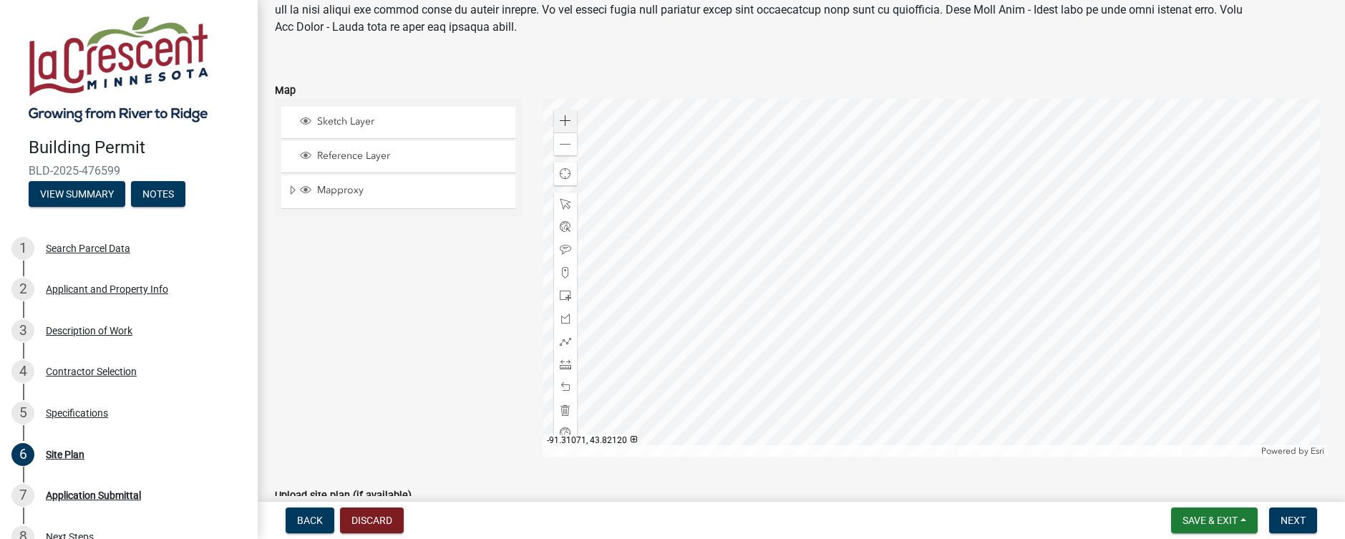
scroll to position [143, 0]
click at [901, 269] on div at bounding box center [935, 276] width 785 height 358
click at [1293, 515] on span "Next" at bounding box center [1293, 520] width 25 height 11
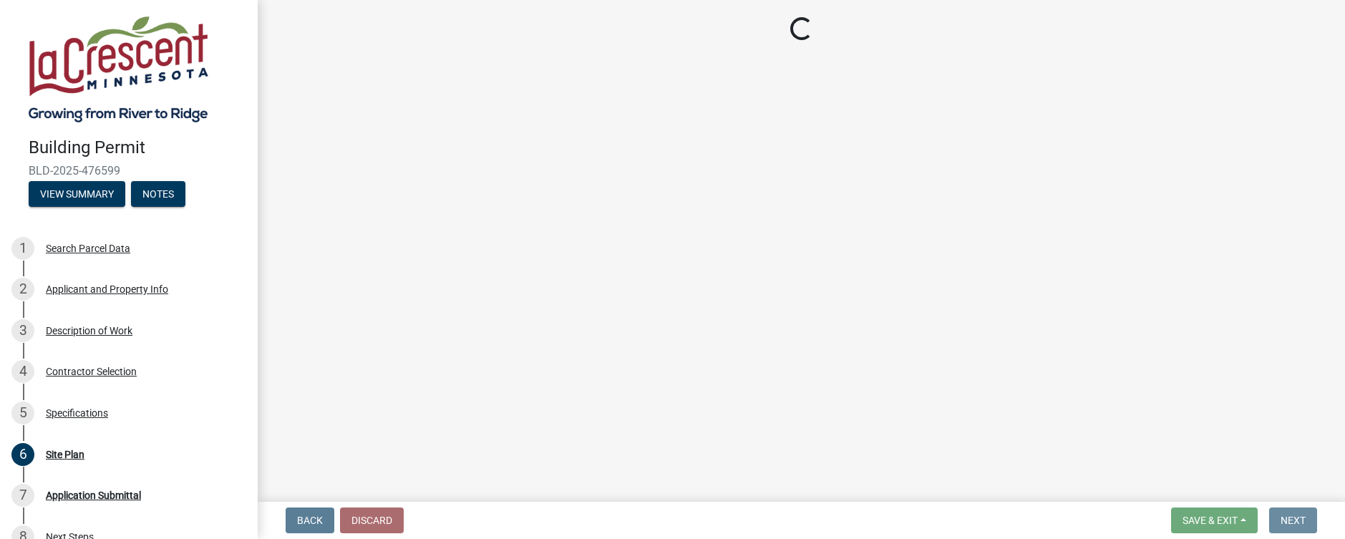
scroll to position [0, 0]
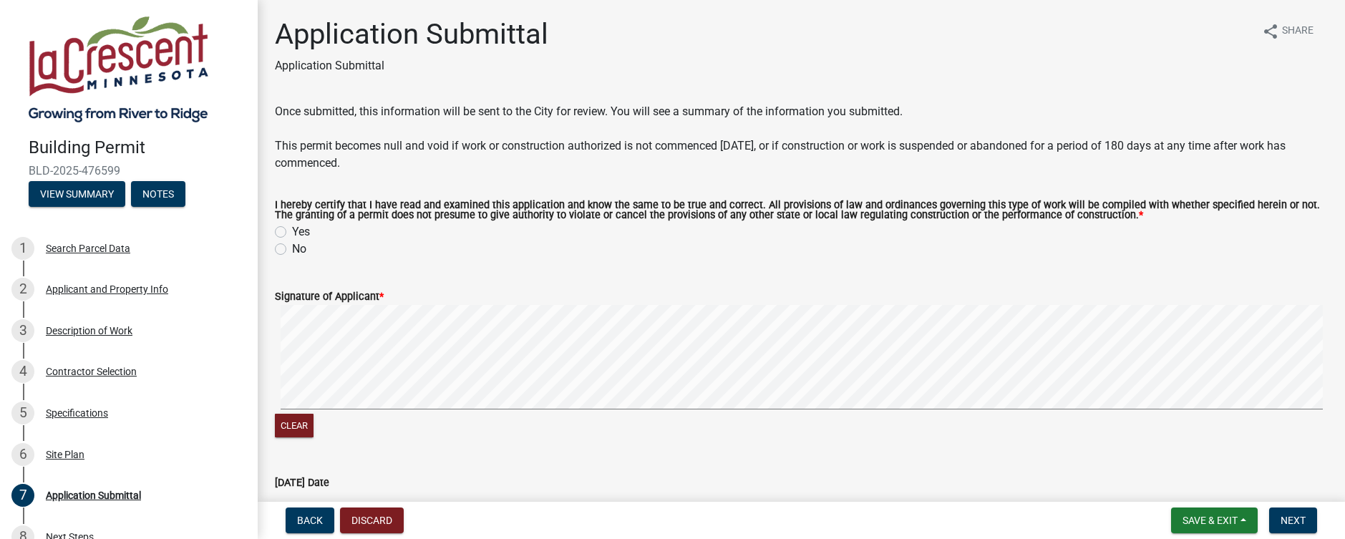
click at [301, 235] on label "Yes" at bounding box center [301, 231] width 18 height 17
click at [301, 233] on input "Yes" at bounding box center [296, 227] width 9 height 9
radio input "true"
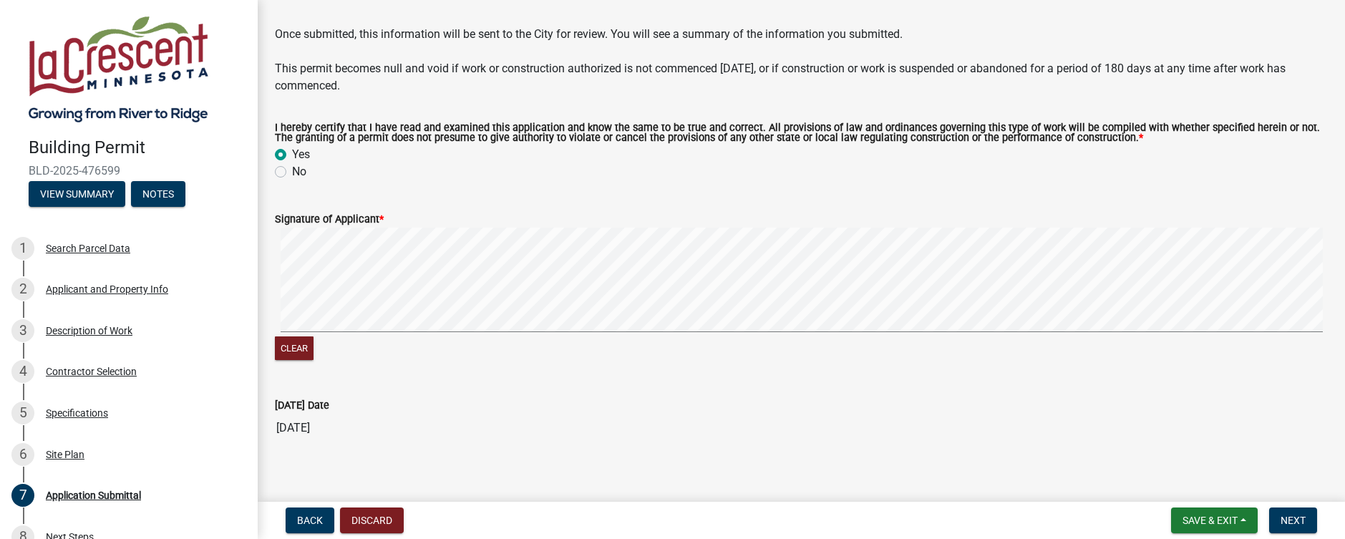
scroll to position [92, 0]
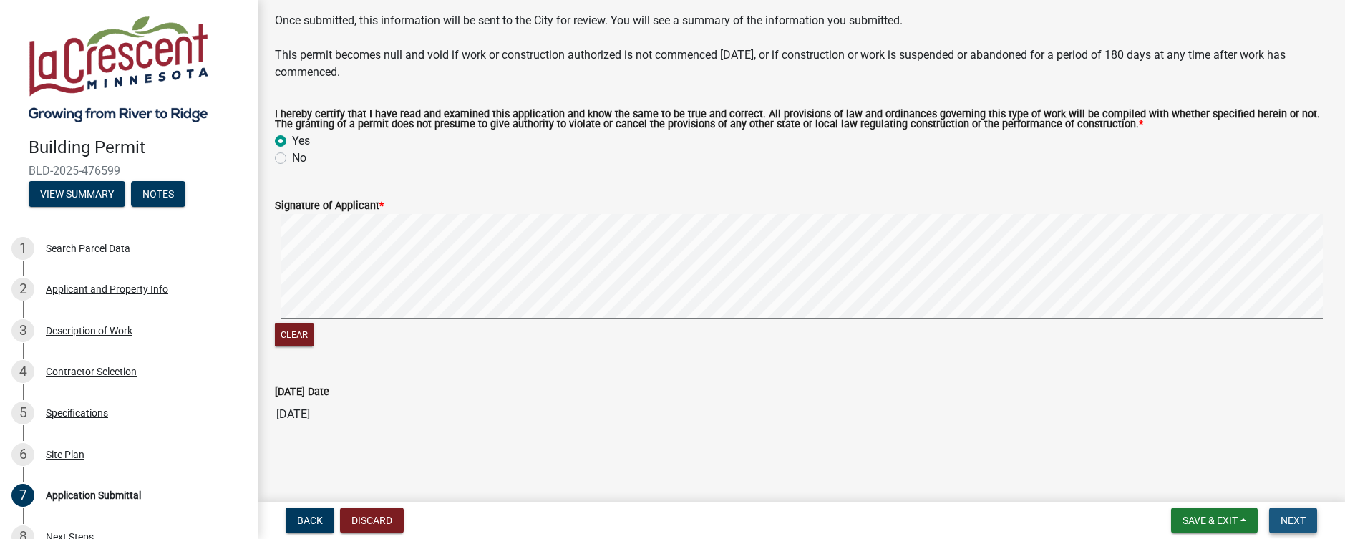
click at [1282, 519] on span "Next" at bounding box center [1293, 520] width 25 height 11
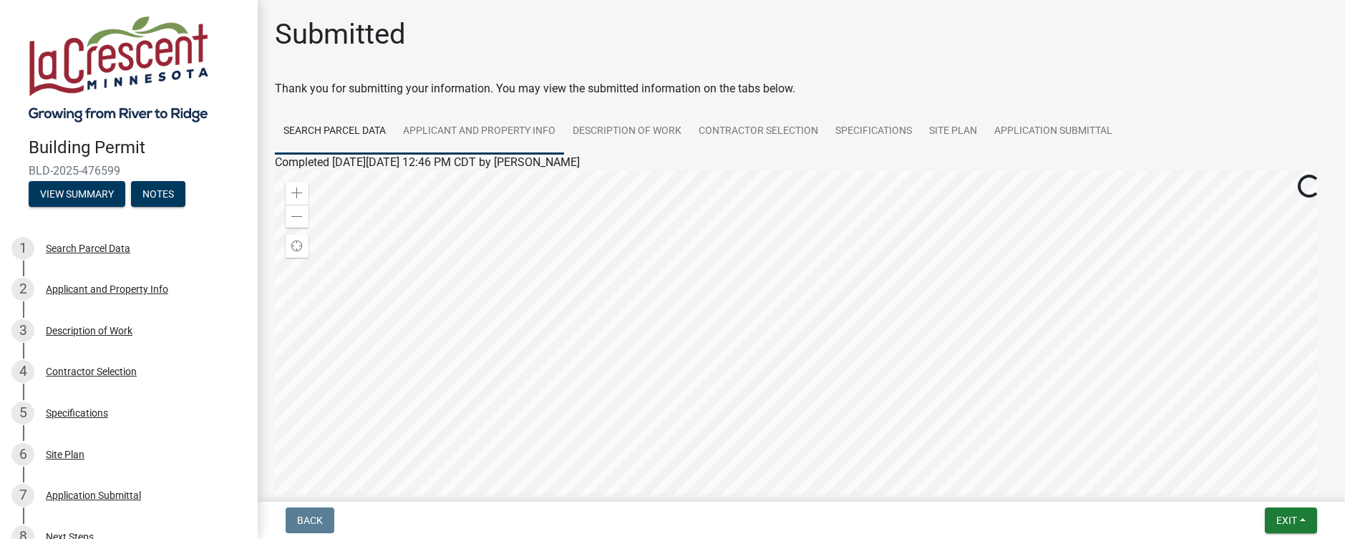
click at [516, 134] on link "Applicant and Property Info" at bounding box center [479, 132] width 170 height 46
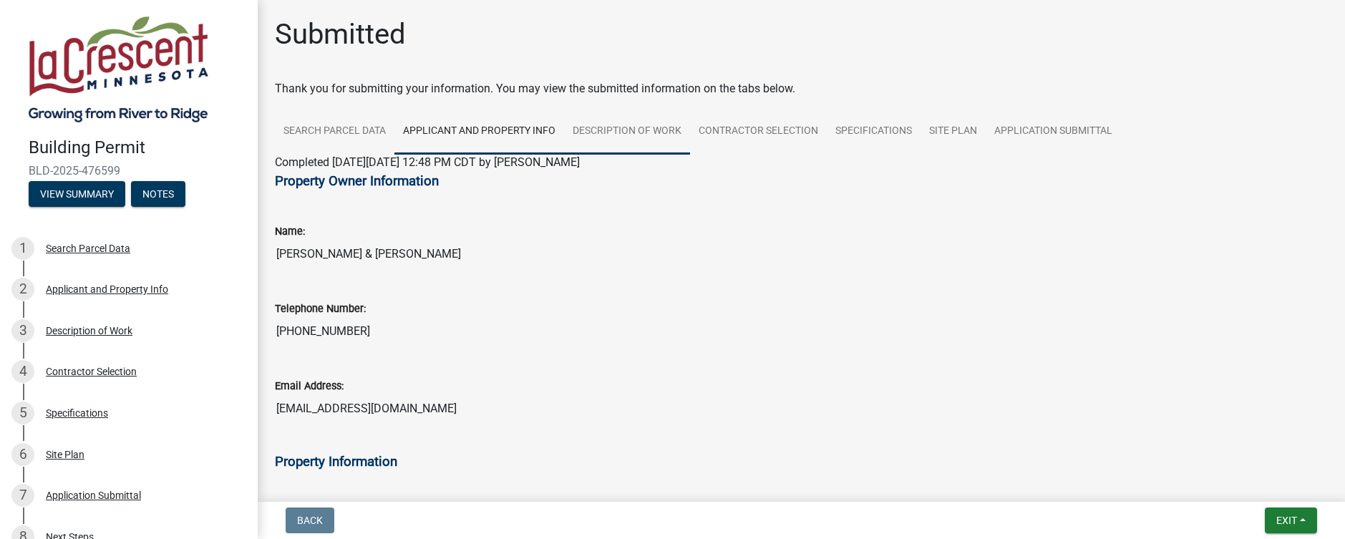
click at [636, 133] on link "Description of Work" at bounding box center [627, 132] width 126 height 46
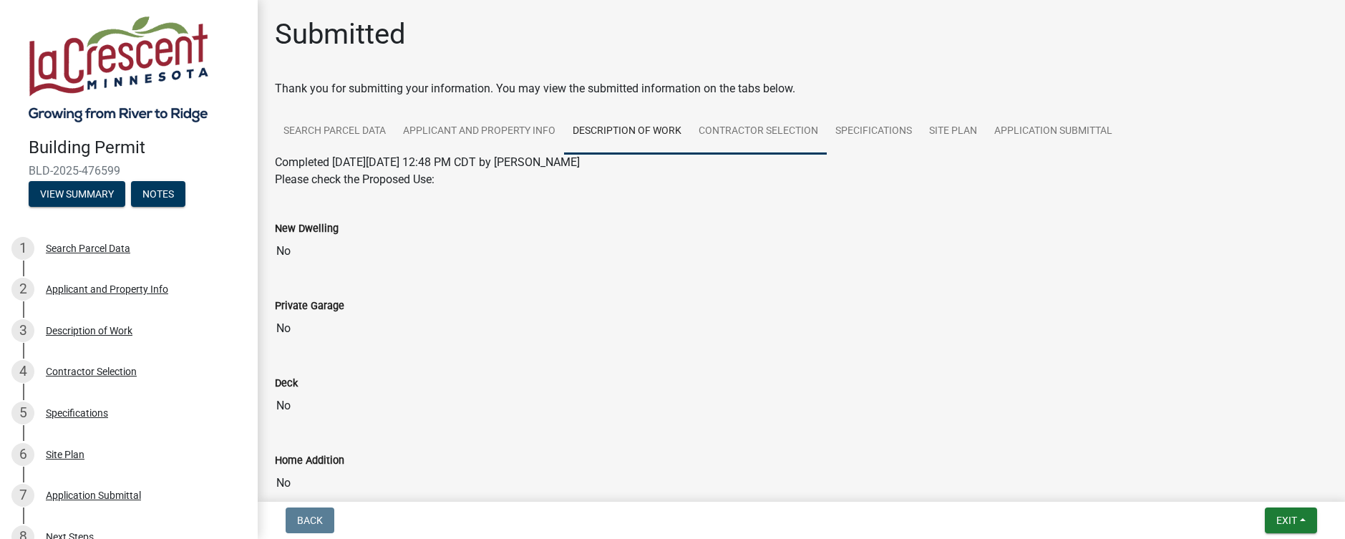
click at [775, 130] on link "Contractor Selection" at bounding box center [758, 132] width 137 height 46
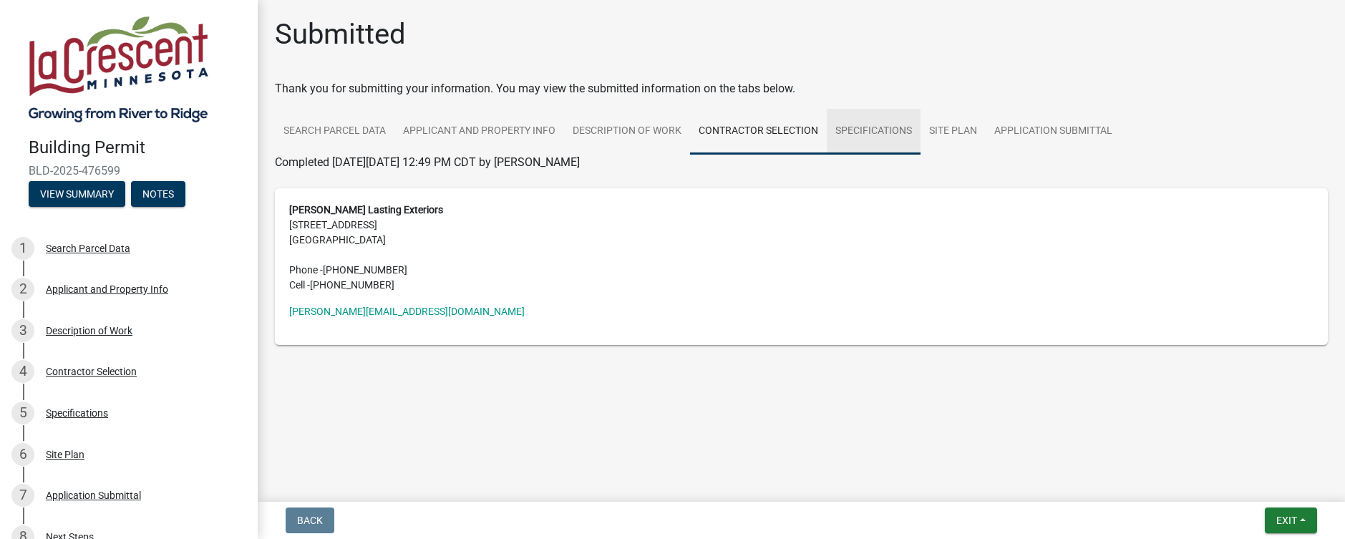
click at [845, 127] on link "Specifications" at bounding box center [874, 132] width 94 height 46
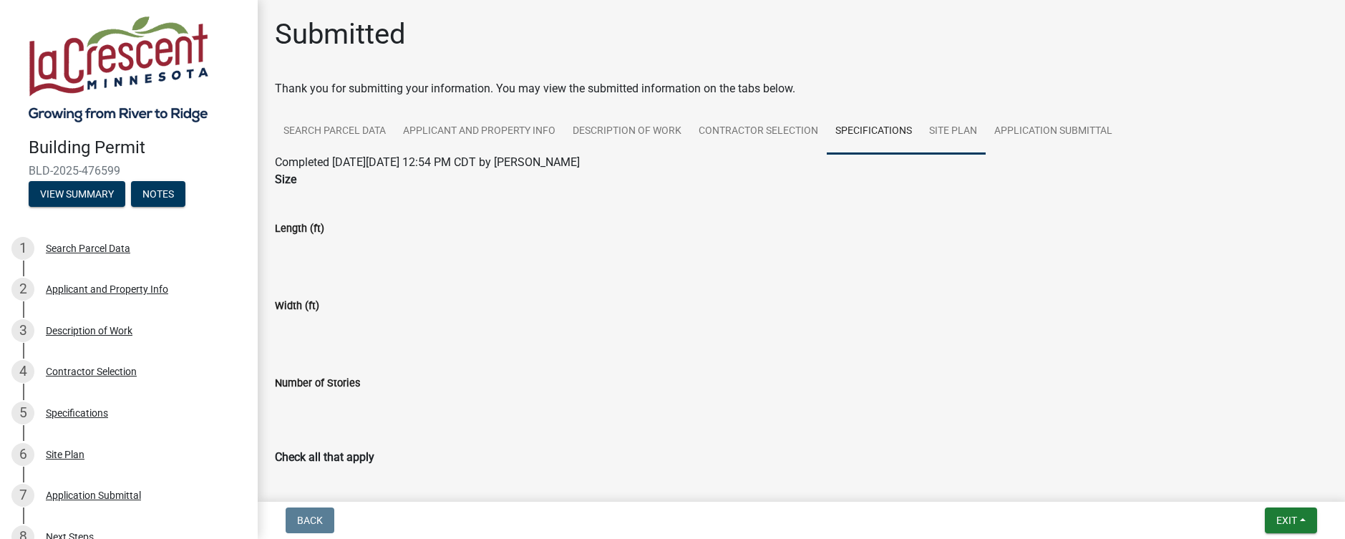
click at [947, 126] on link "Site Plan" at bounding box center [953, 132] width 65 height 46
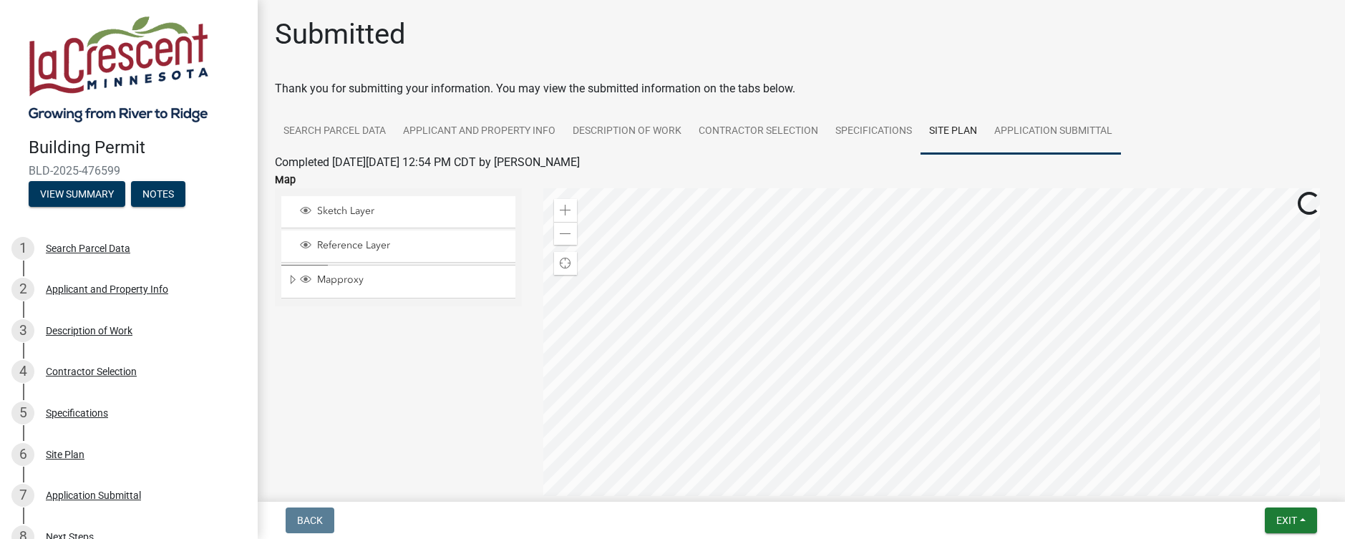
click at [1036, 137] on link "Application Submittal" at bounding box center [1053, 132] width 135 height 46
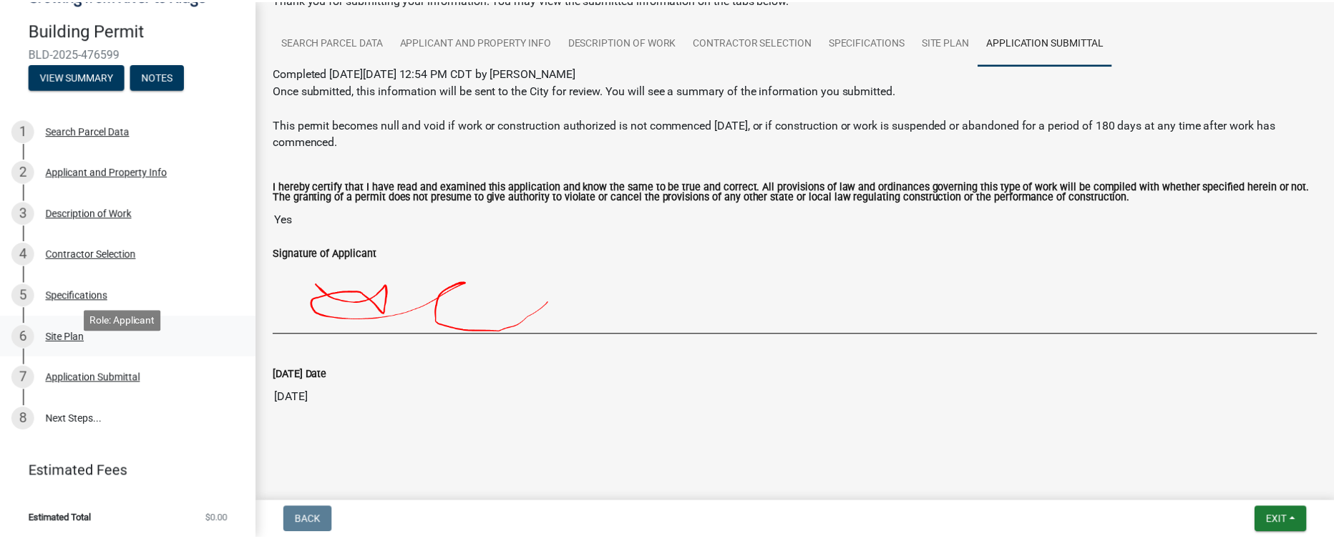
scroll to position [120, 0]
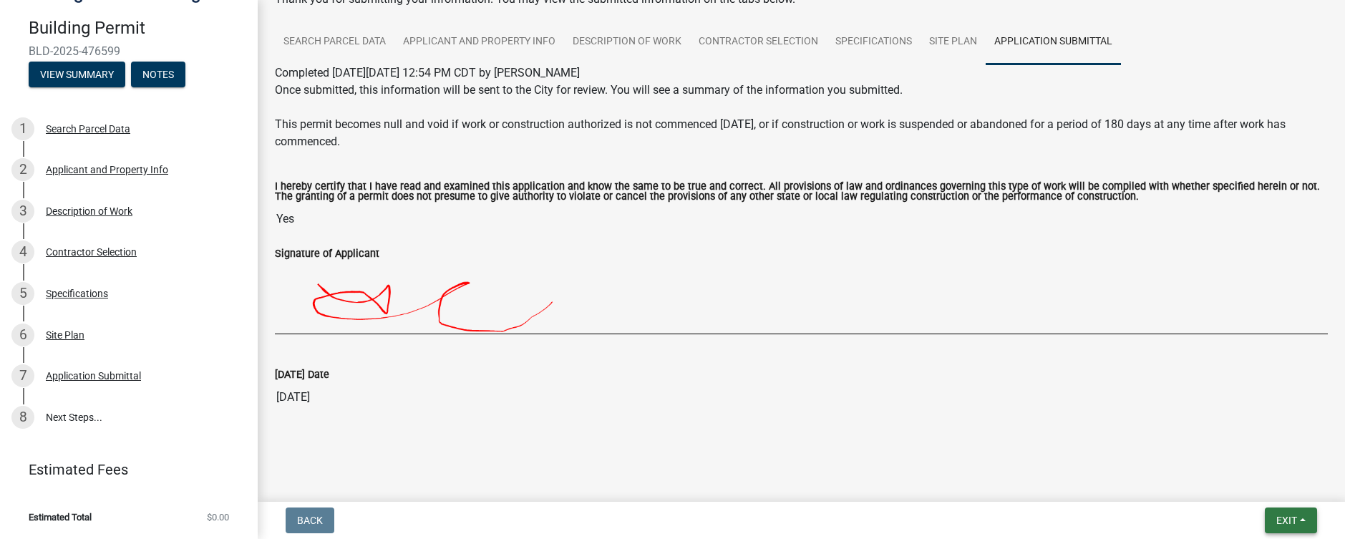
click at [1281, 517] on span "Exit" at bounding box center [1286, 520] width 21 height 11
click at [1270, 482] on button "Save & Exit" at bounding box center [1260, 483] width 115 height 34
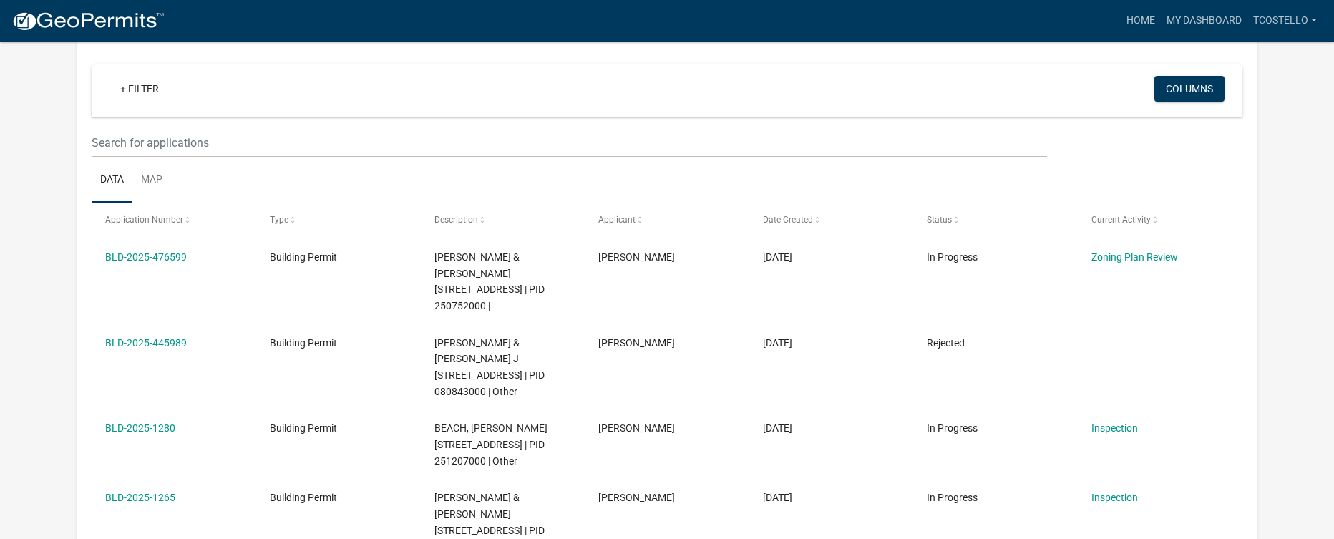
scroll to position [118, 0]
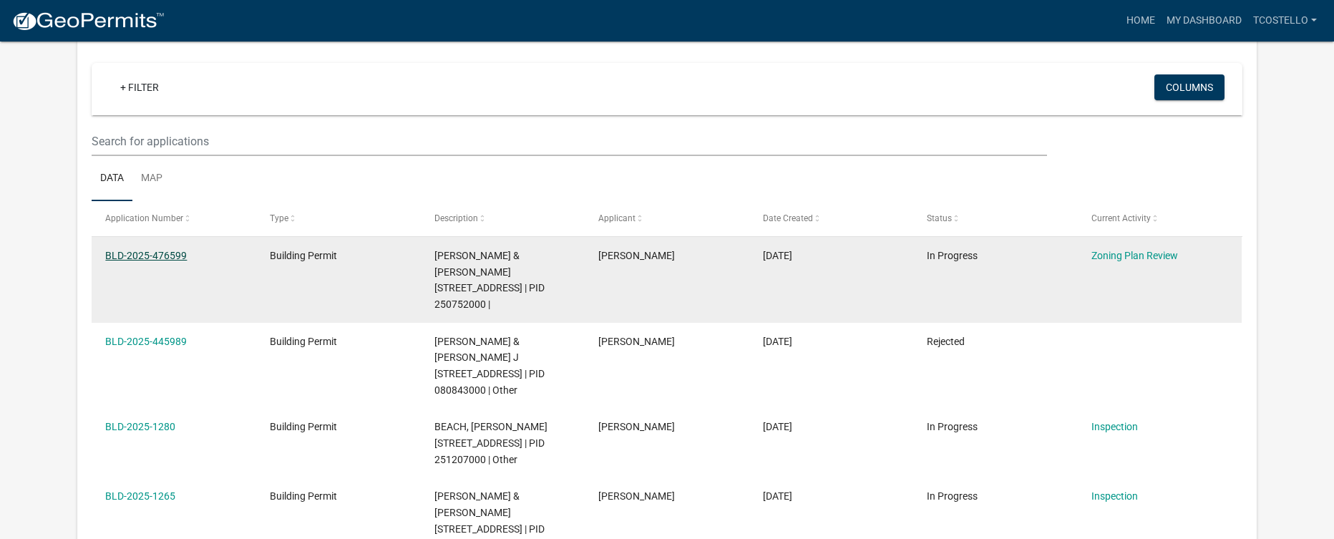
click at [154, 256] on link "BLD-2025-476599" at bounding box center [146, 255] width 82 height 11
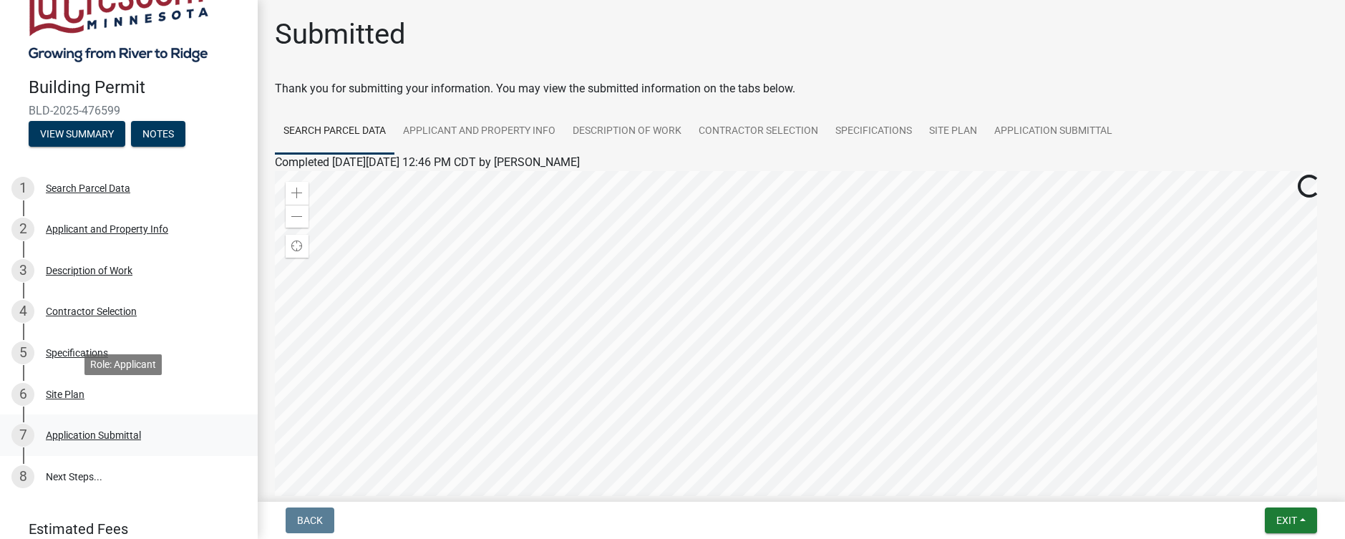
scroll to position [120, 0]
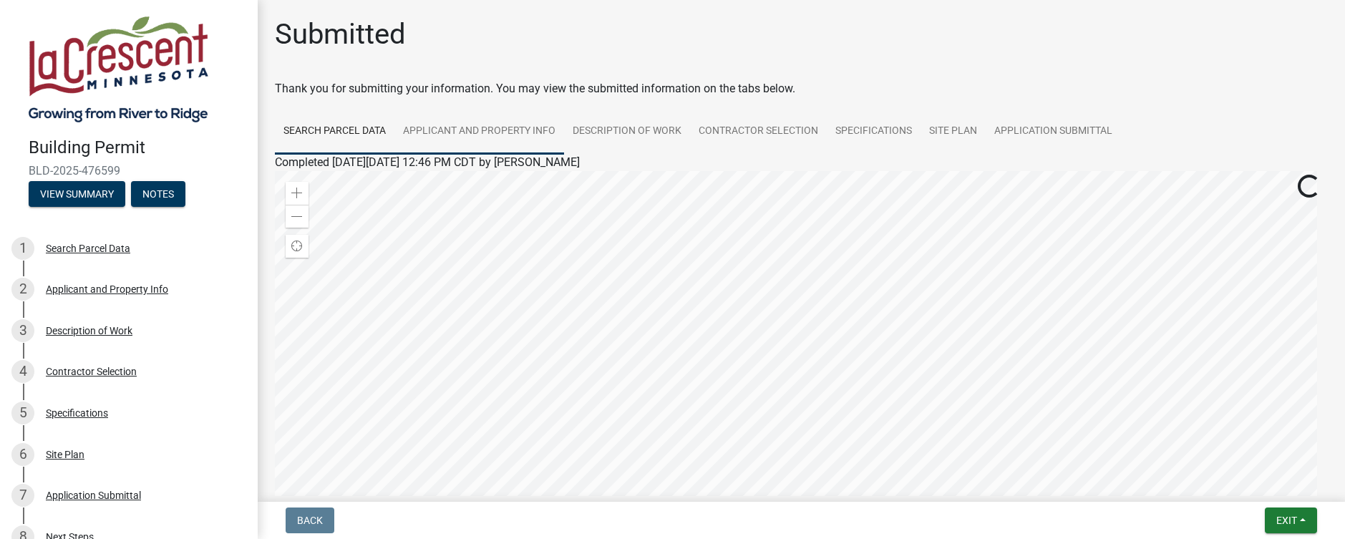
click at [513, 137] on link "Applicant and Property Info" at bounding box center [479, 132] width 170 height 46
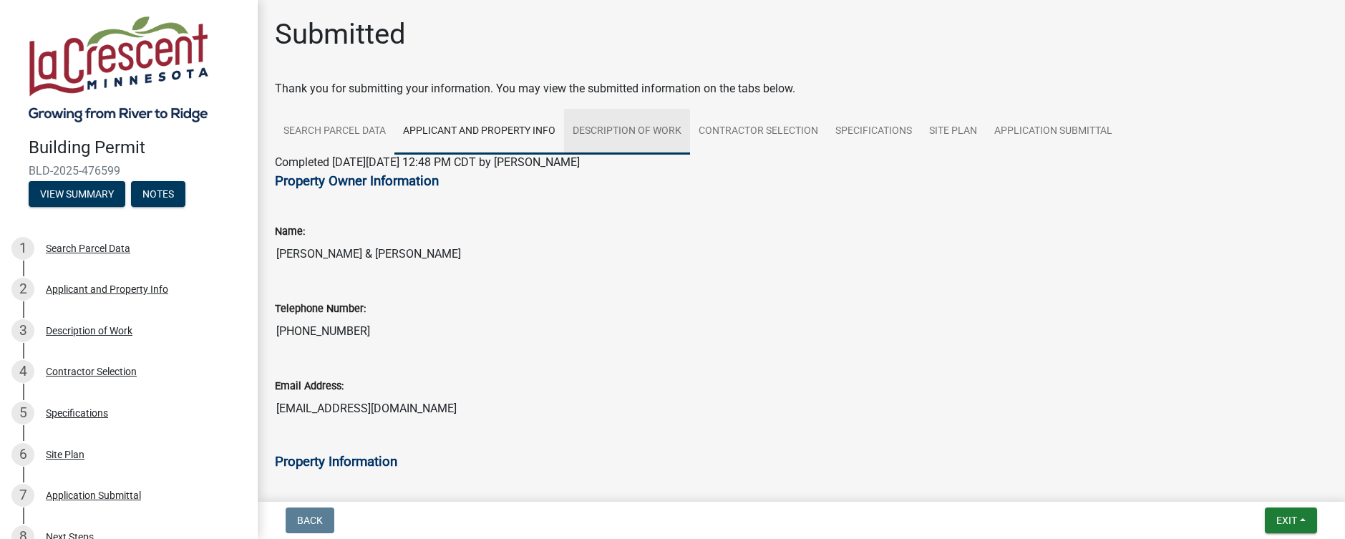
click at [585, 123] on link "Description of Work" at bounding box center [627, 132] width 126 height 46
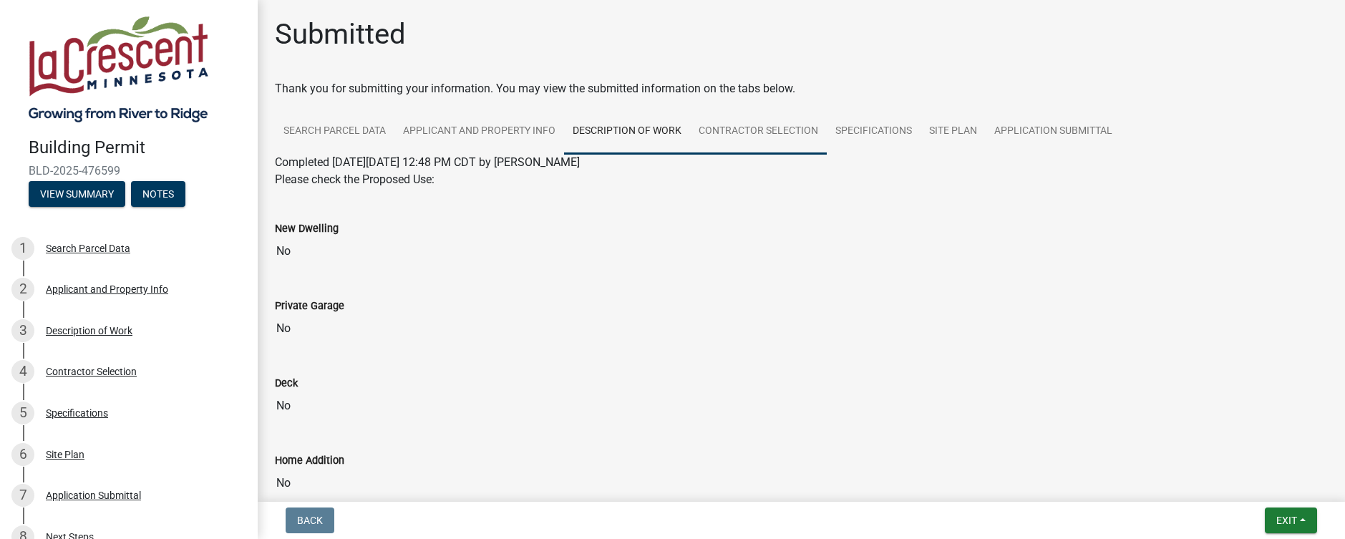
click at [755, 132] on link "Contractor Selection" at bounding box center [758, 132] width 137 height 46
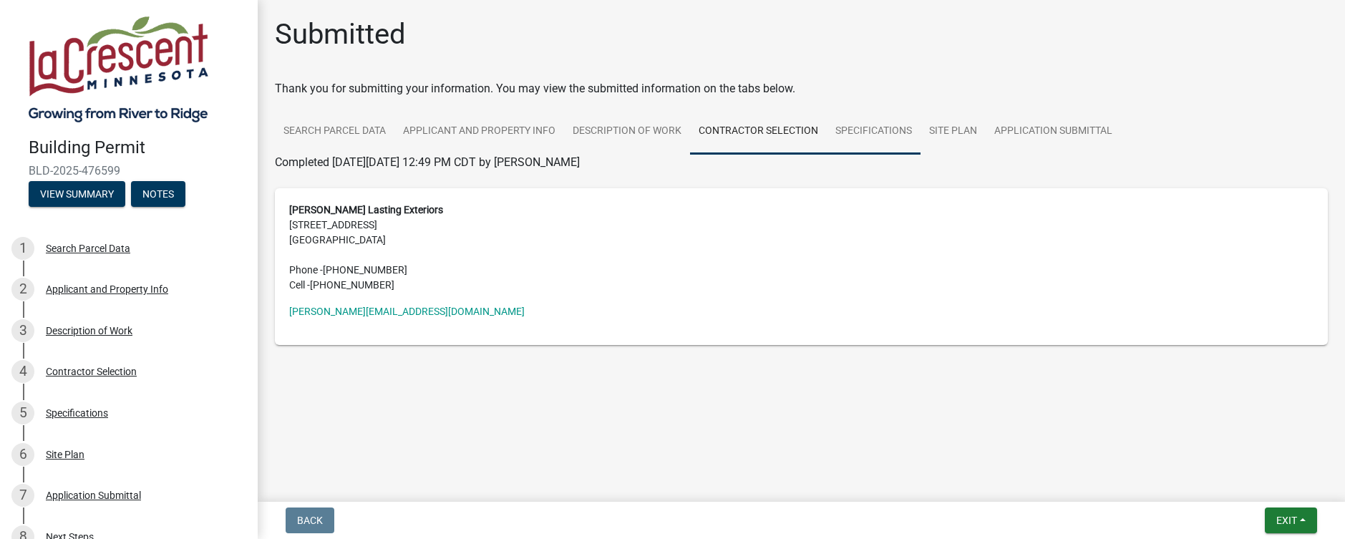
click at [856, 126] on link "Specifications" at bounding box center [874, 132] width 94 height 46
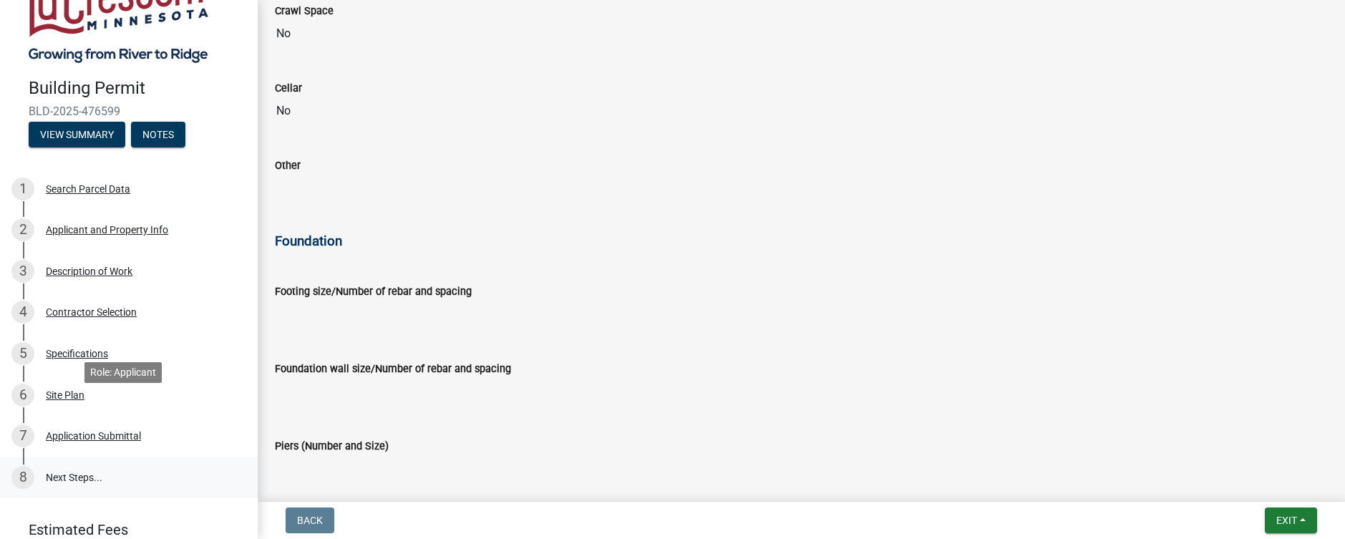
scroll to position [120, 0]
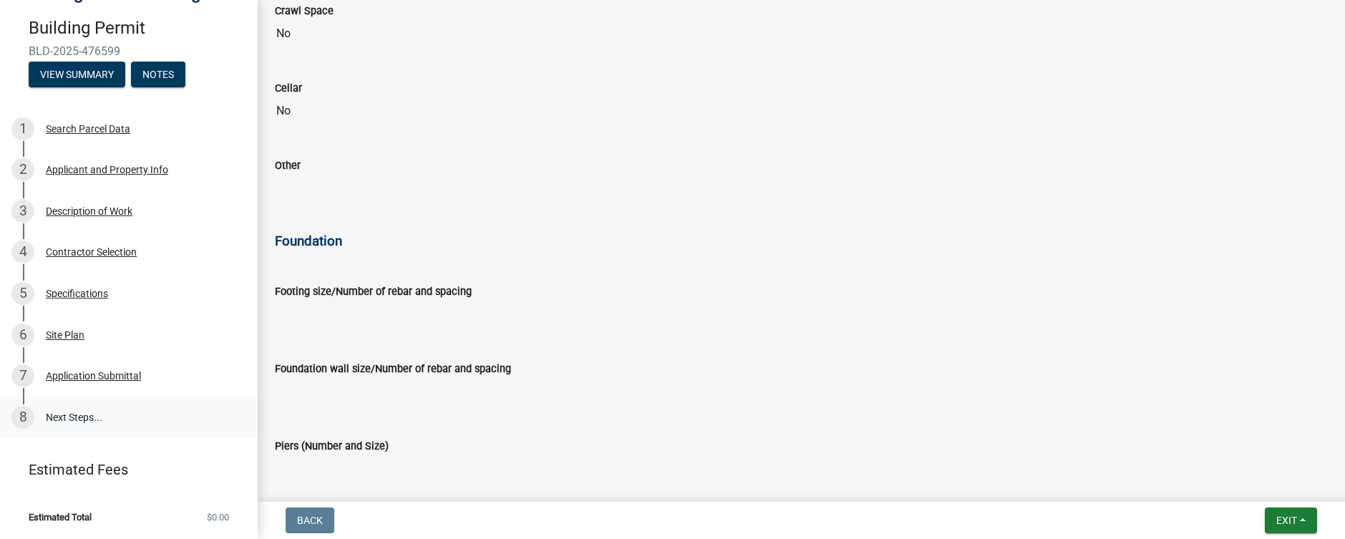
click at [134, 422] on link "8 Next Steps..." at bounding box center [129, 418] width 258 height 42
click at [79, 422] on link "8 Next Steps..." at bounding box center [129, 418] width 258 height 42
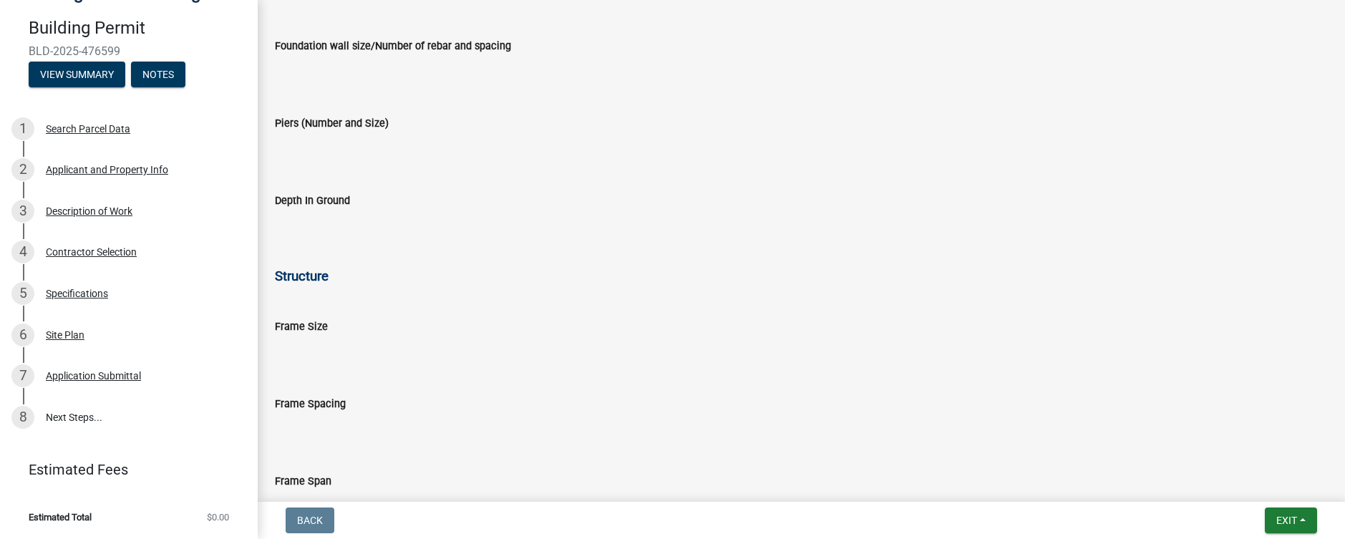
scroll to position [931, 0]
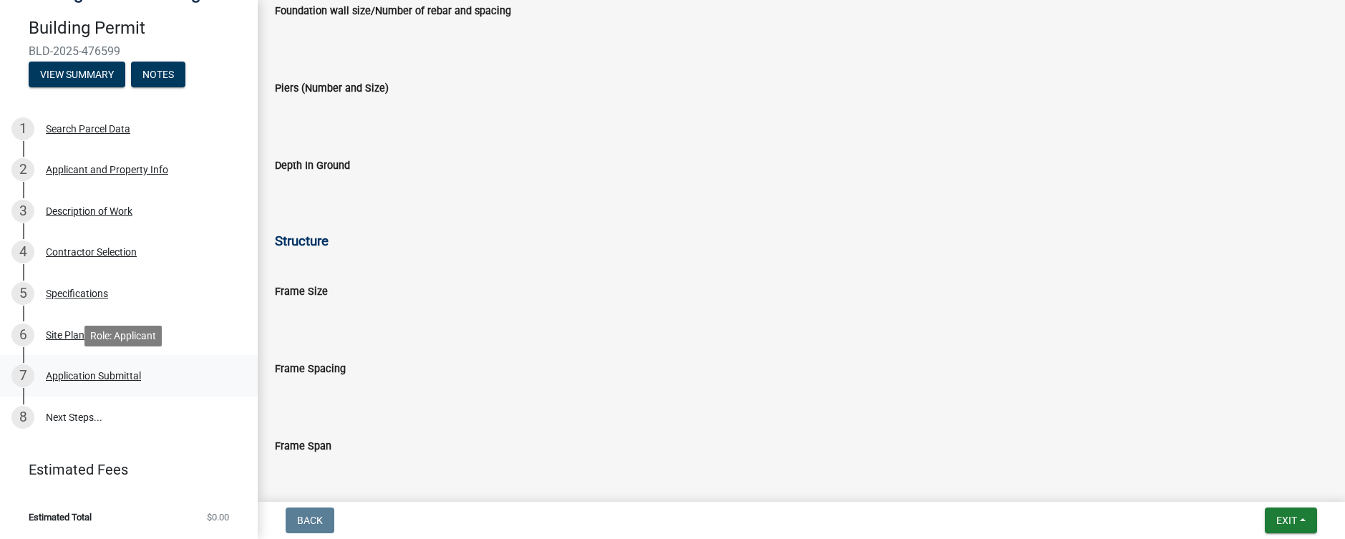
click at [160, 377] on div "7 Application Submittal" at bounding box center [122, 375] width 223 height 23
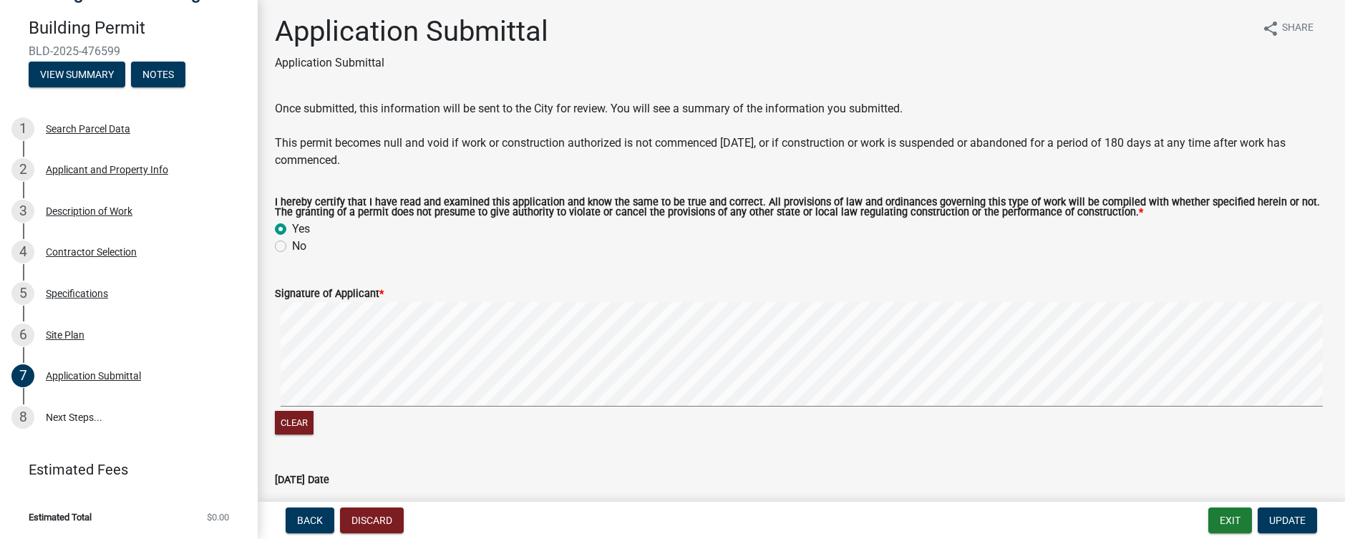
scroll to position [0, 0]
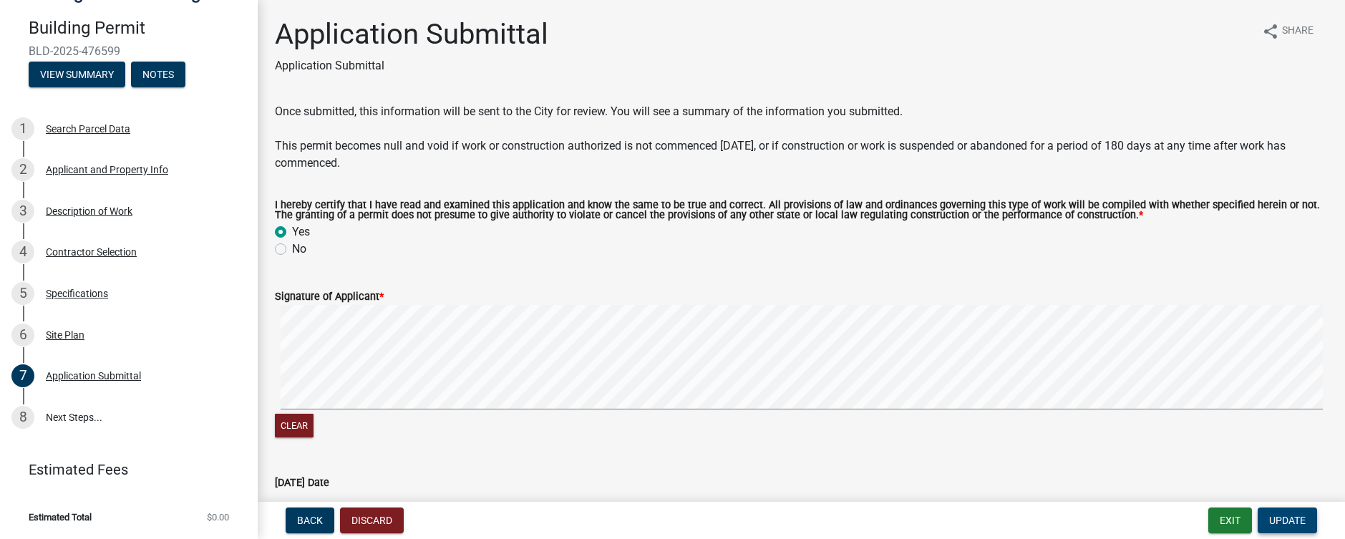
click at [1276, 515] on span "Update" at bounding box center [1287, 520] width 37 height 11
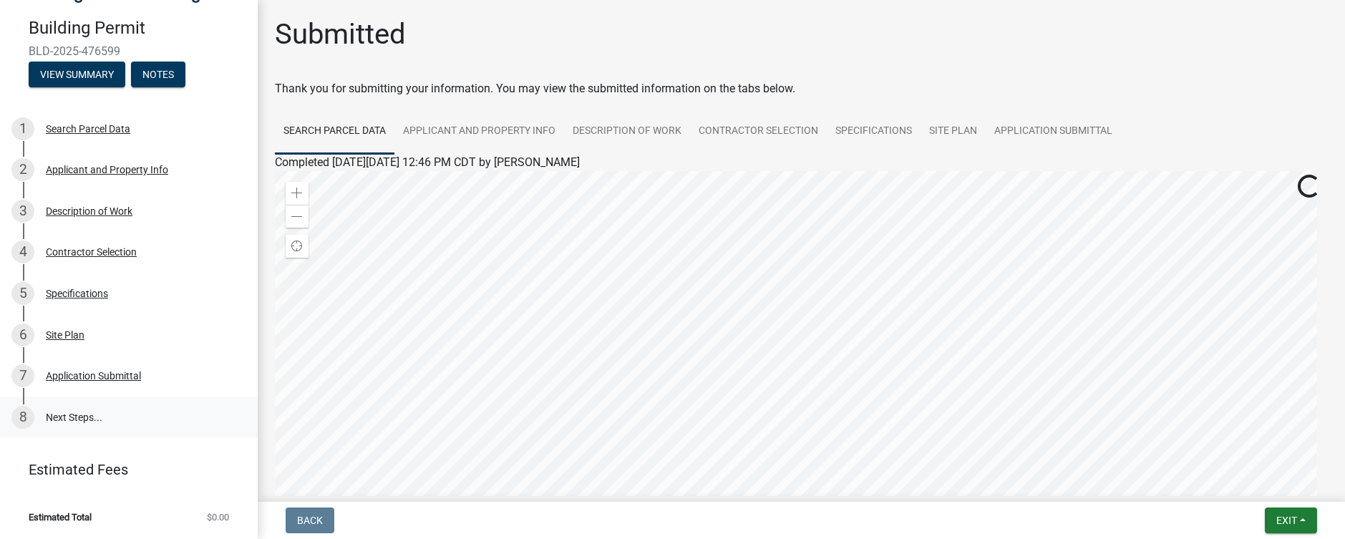
click at [138, 418] on link "8 Next Steps..." at bounding box center [129, 418] width 258 height 42
